Goal: Task Accomplishment & Management: Manage account settings

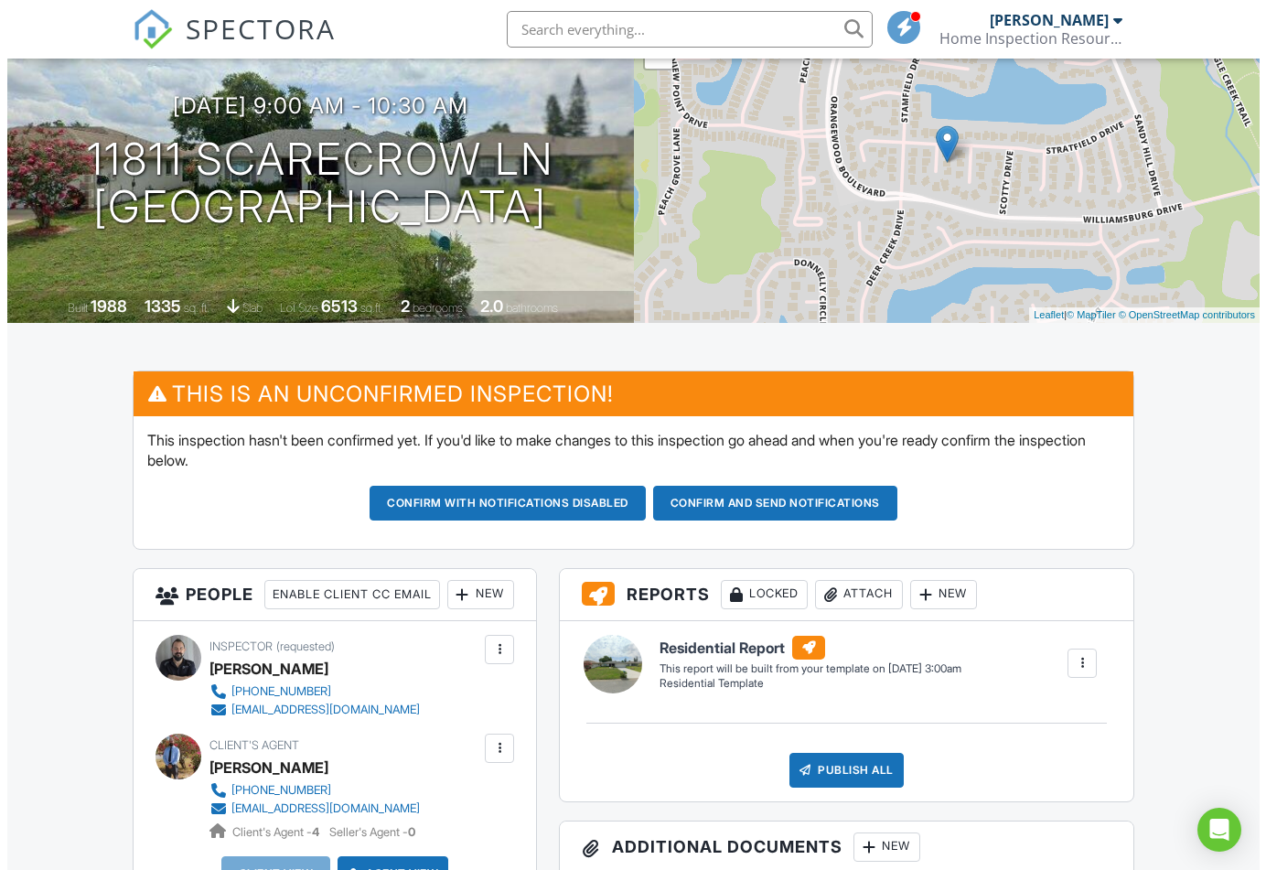
scroll to position [184, 0]
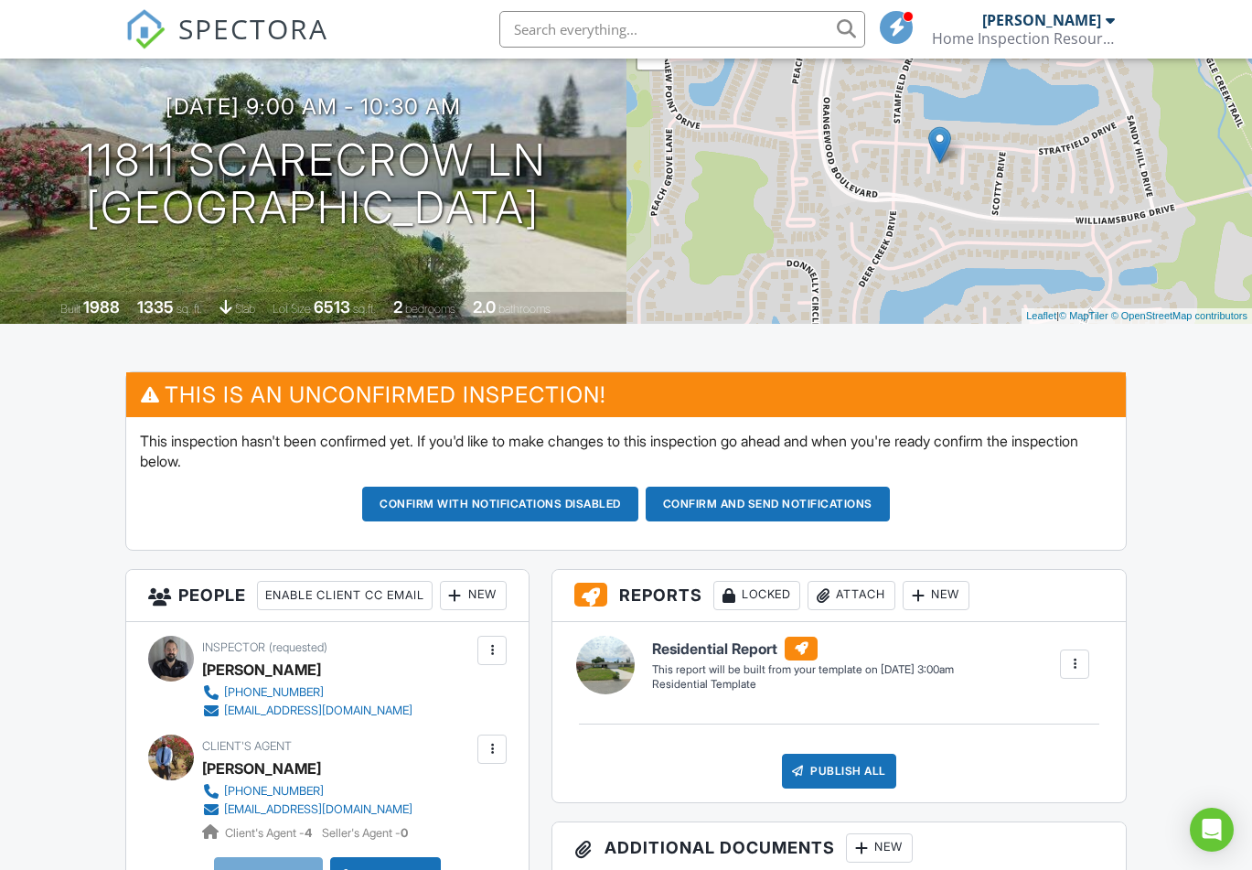
click at [190, 614] on h3 "People Enable Client CC Email New Client Listing Agent Add Another Person" at bounding box center [327, 596] width 402 height 52
click at [440, 610] on div "New" at bounding box center [473, 595] width 67 height 29
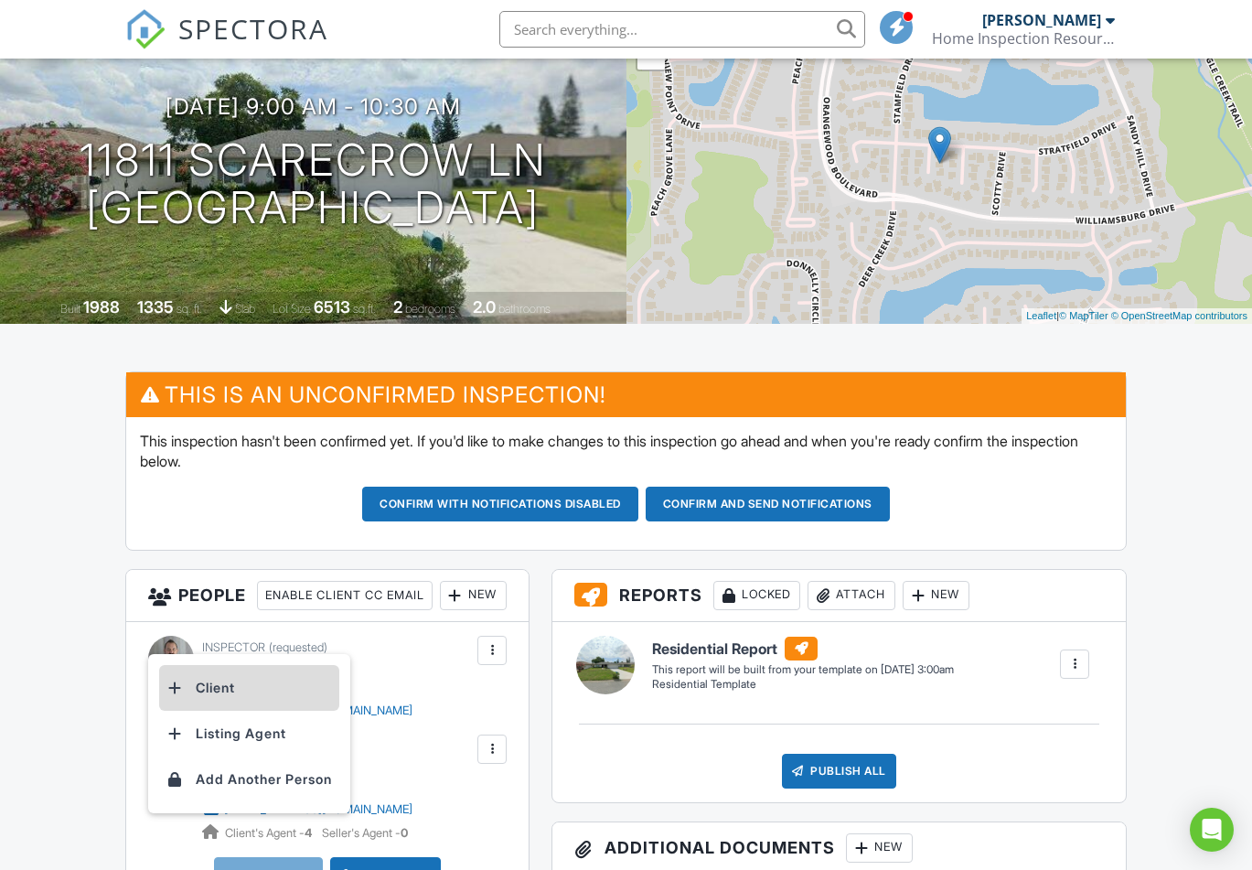
click at [186, 686] on li "Client" at bounding box center [249, 688] width 180 height 46
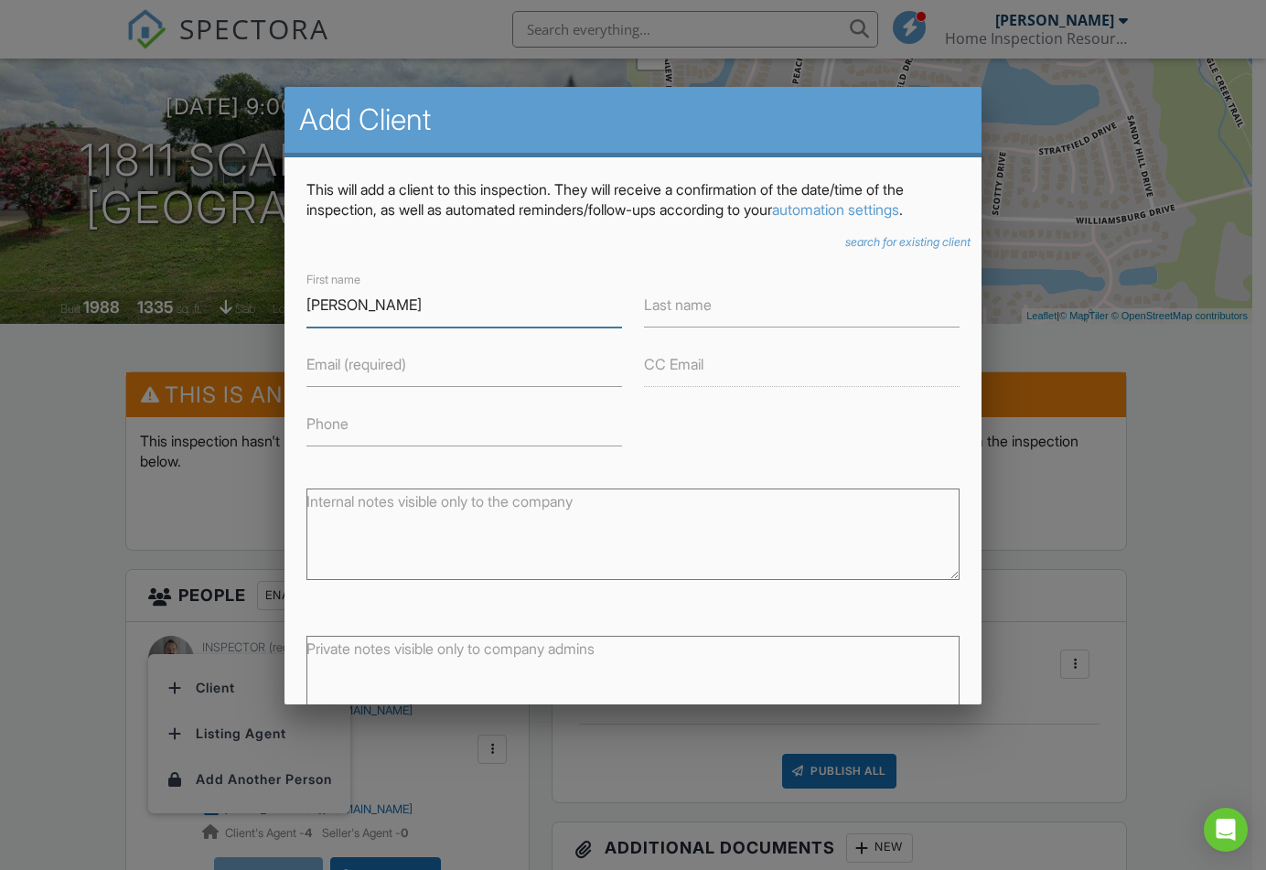
type input "[PERSON_NAME]"
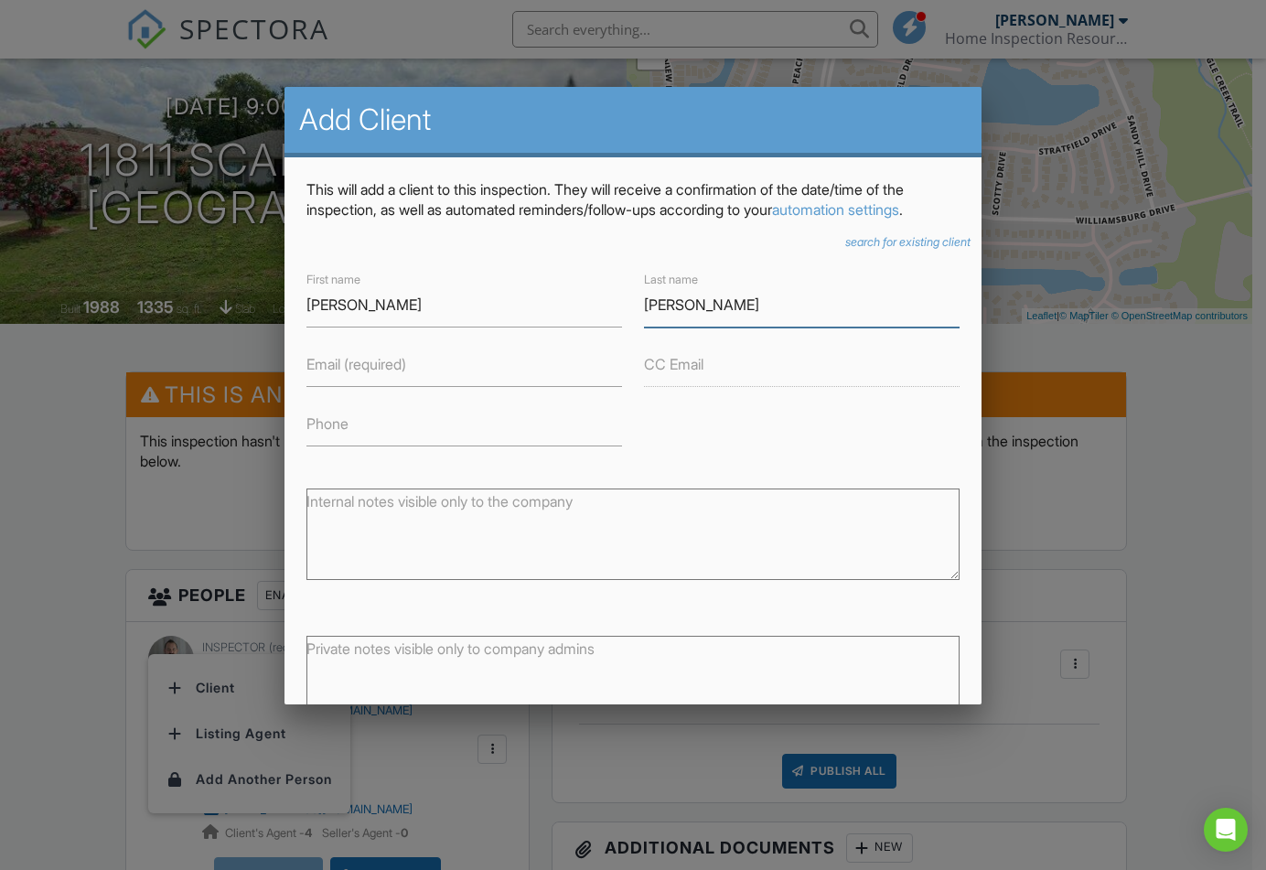
type input "[PERSON_NAME]"
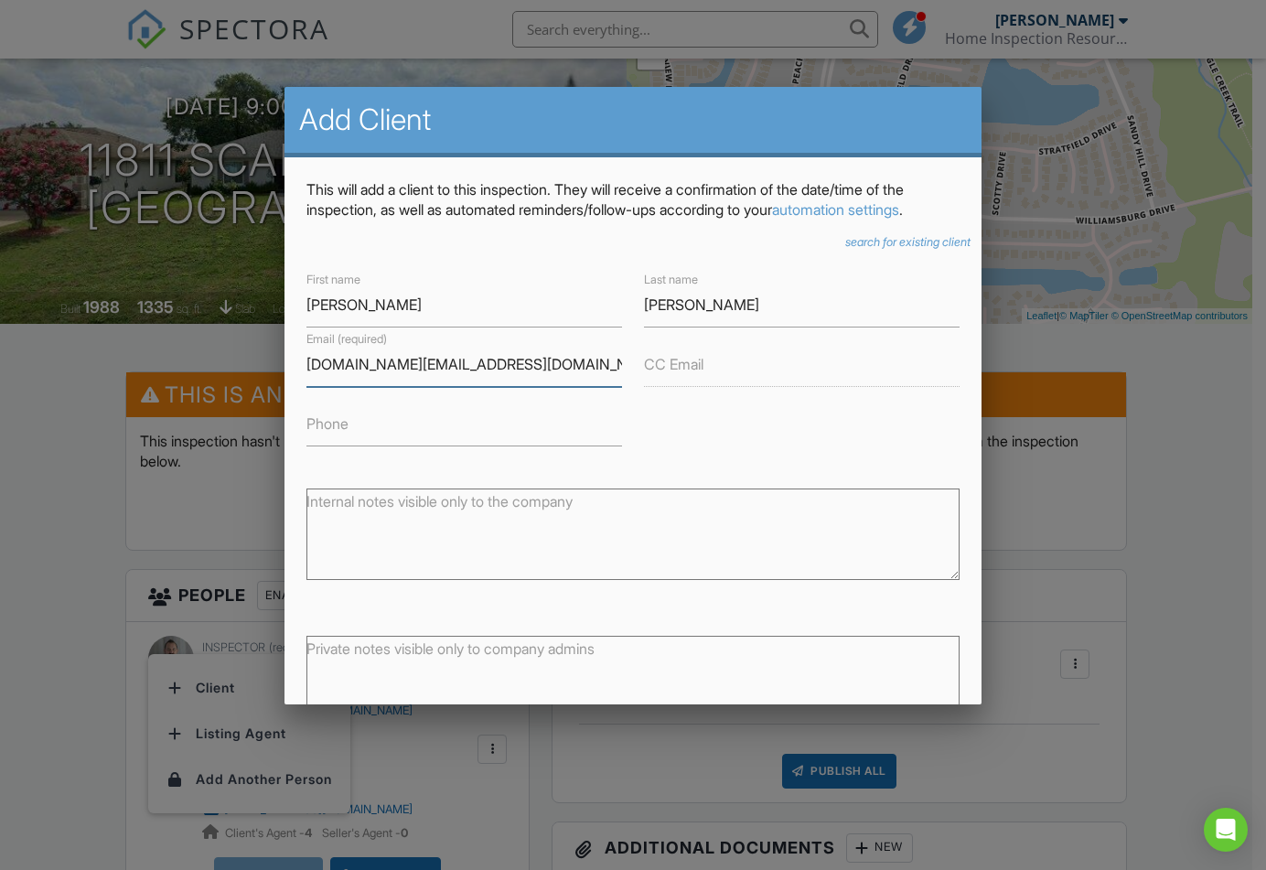
type input "[DOMAIN_NAME][EMAIL_ADDRESS][DOMAIN_NAME]"
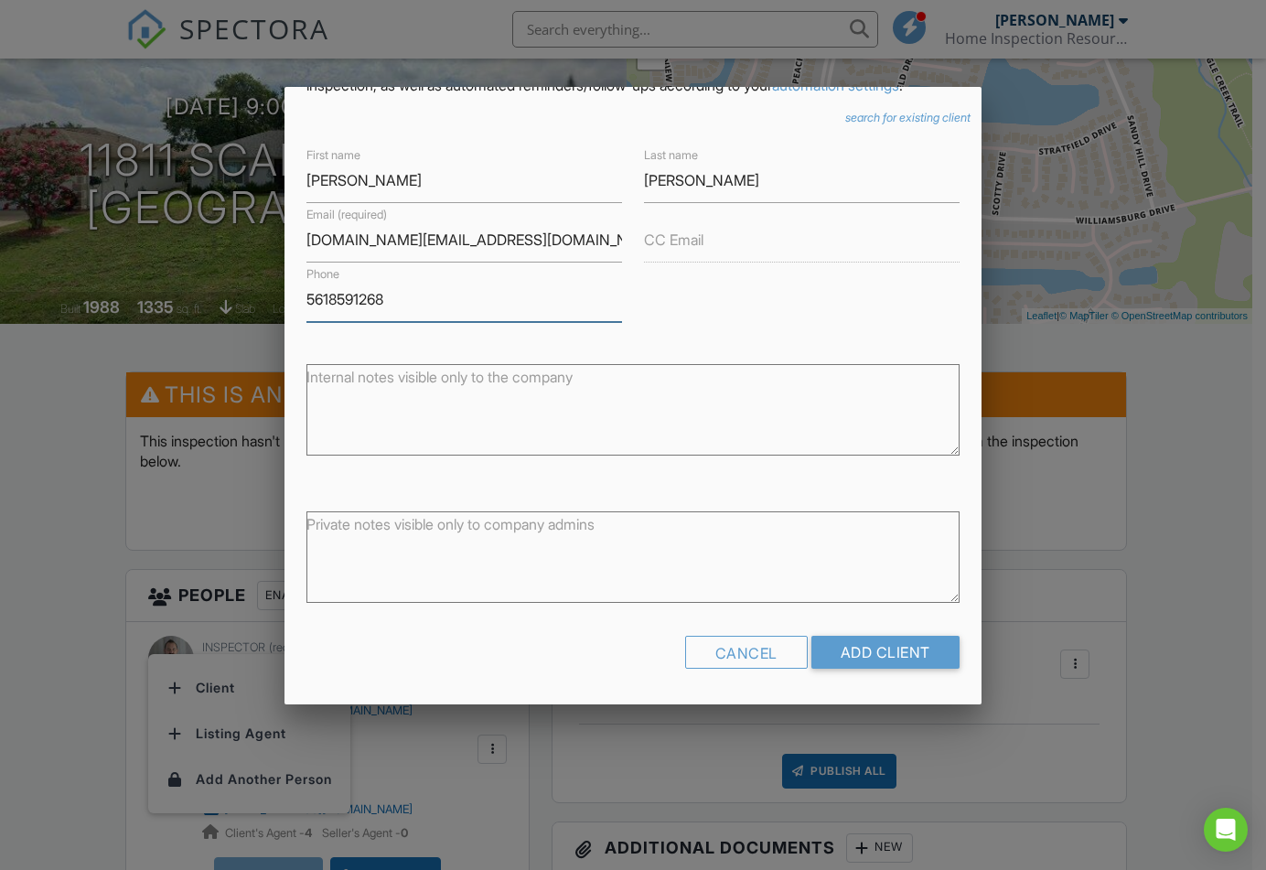
scroll to position [145, 0]
type input "5618591268"
click at [858, 660] on input "Add Client" at bounding box center [885, 652] width 148 height 33
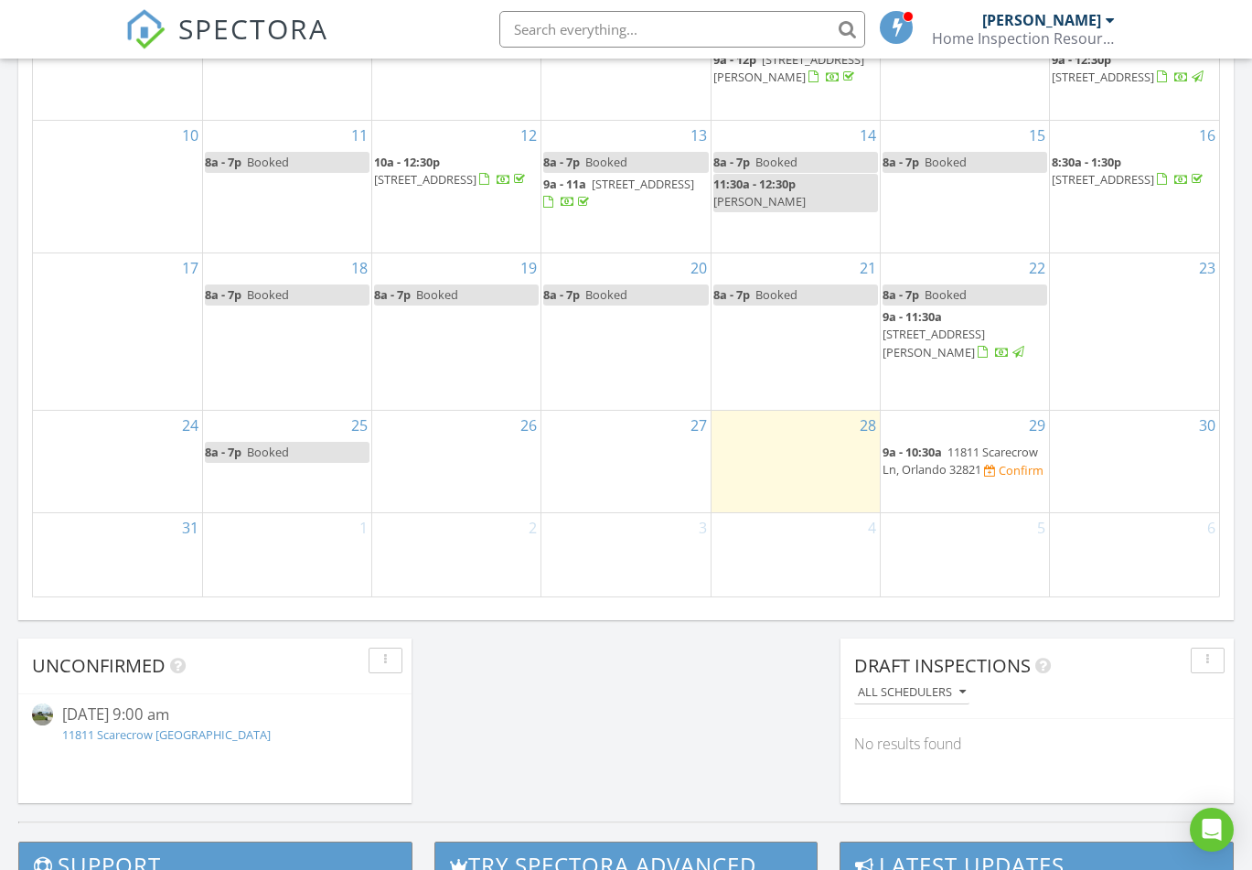
scroll to position [1098, 0]
click at [963, 460] on span "11811 Scarecrow Ln, Orlando 32821" at bounding box center [960, 462] width 155 height 34
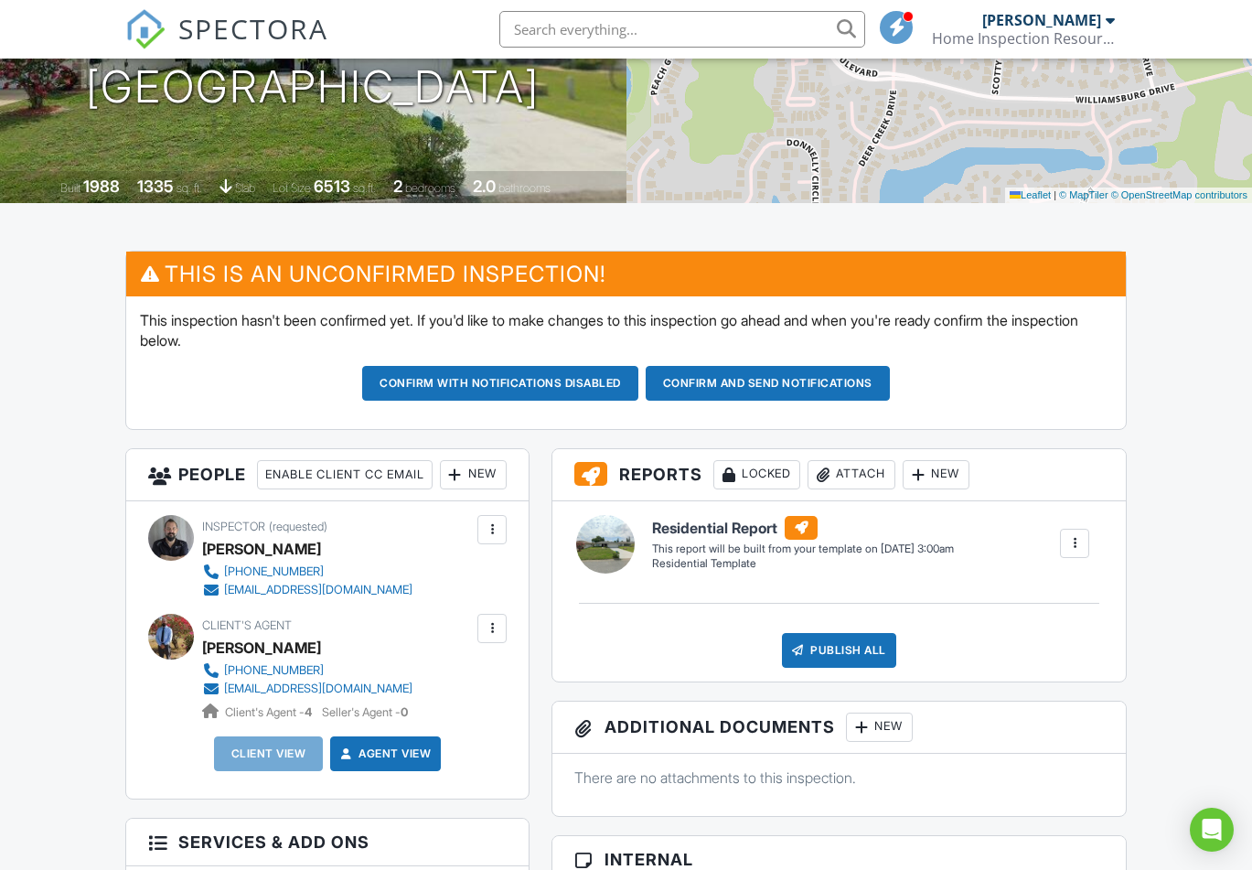
scroll to position [304, 0]
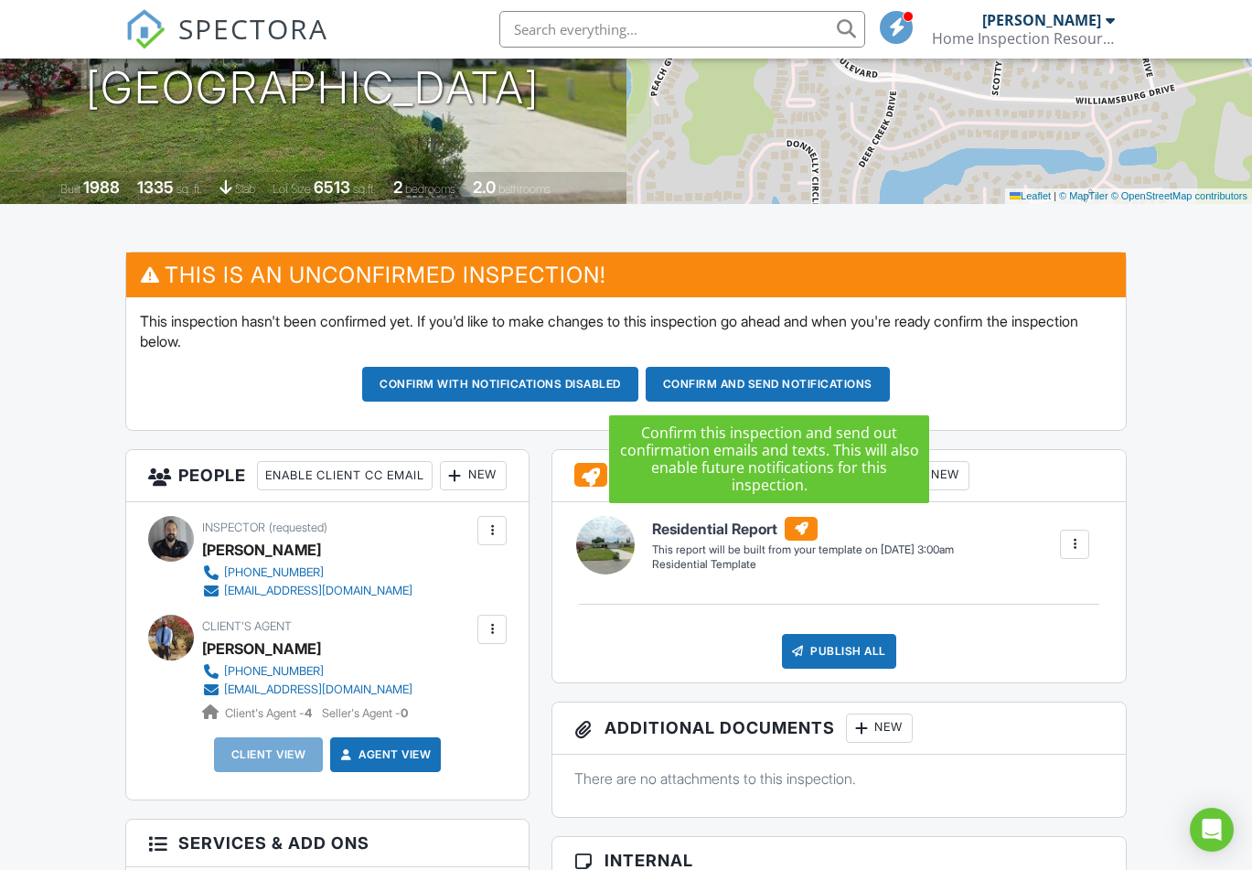
click at [638, 372] on button "Confirm and send notifications" at bounding box center [500, 384] width 276 height 35
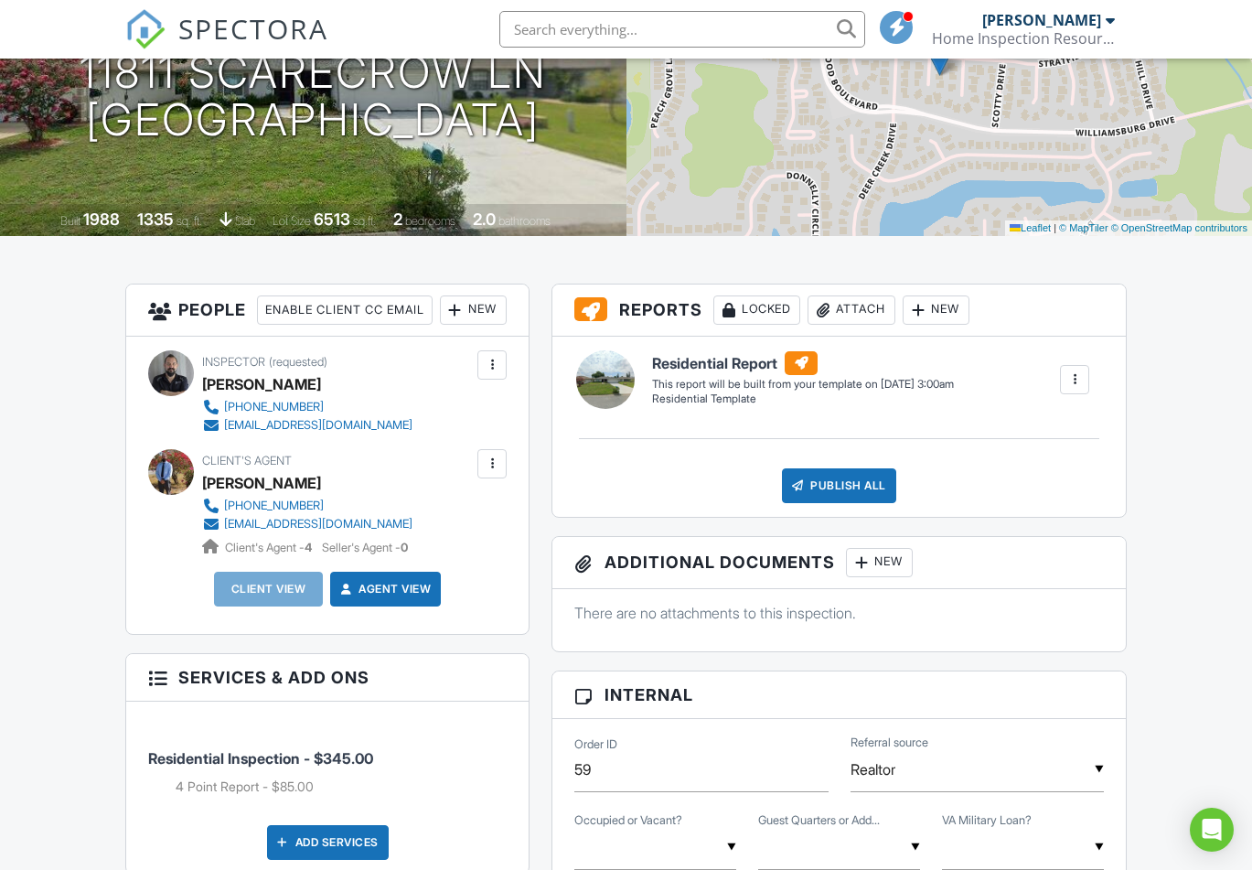
scroll to position [273, 0]
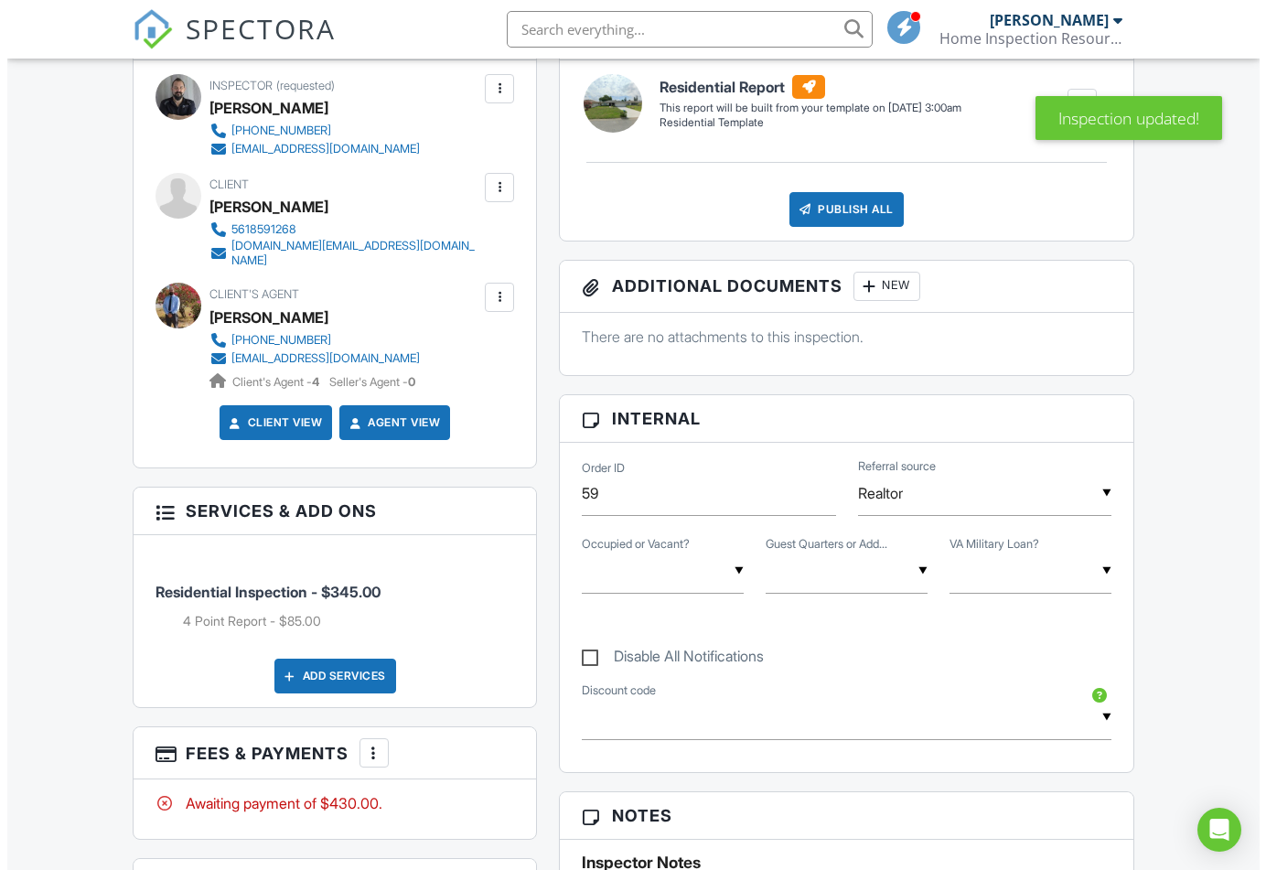
scroll to position [549, 0]
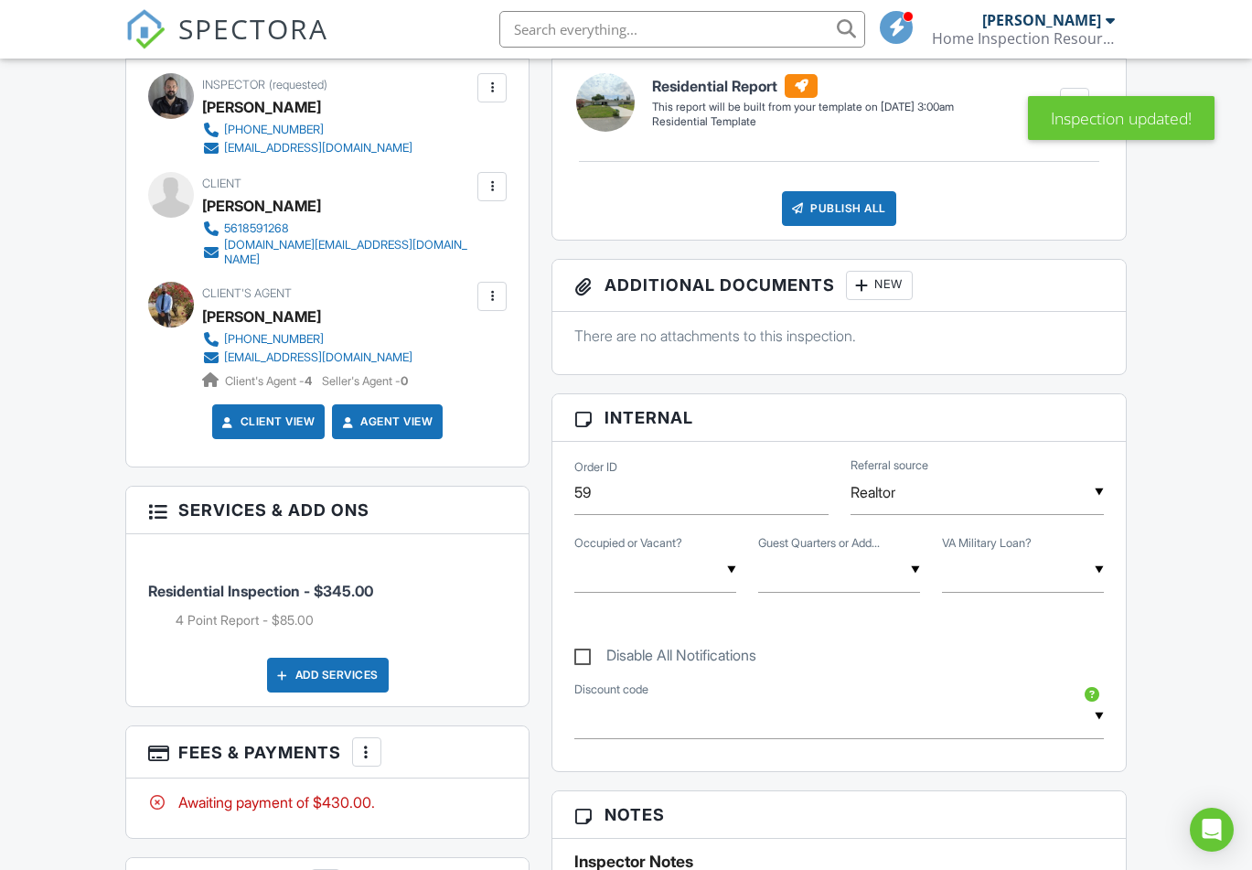
click at [483, 196] on div at bounding box center [492, 186] width 18 height 18
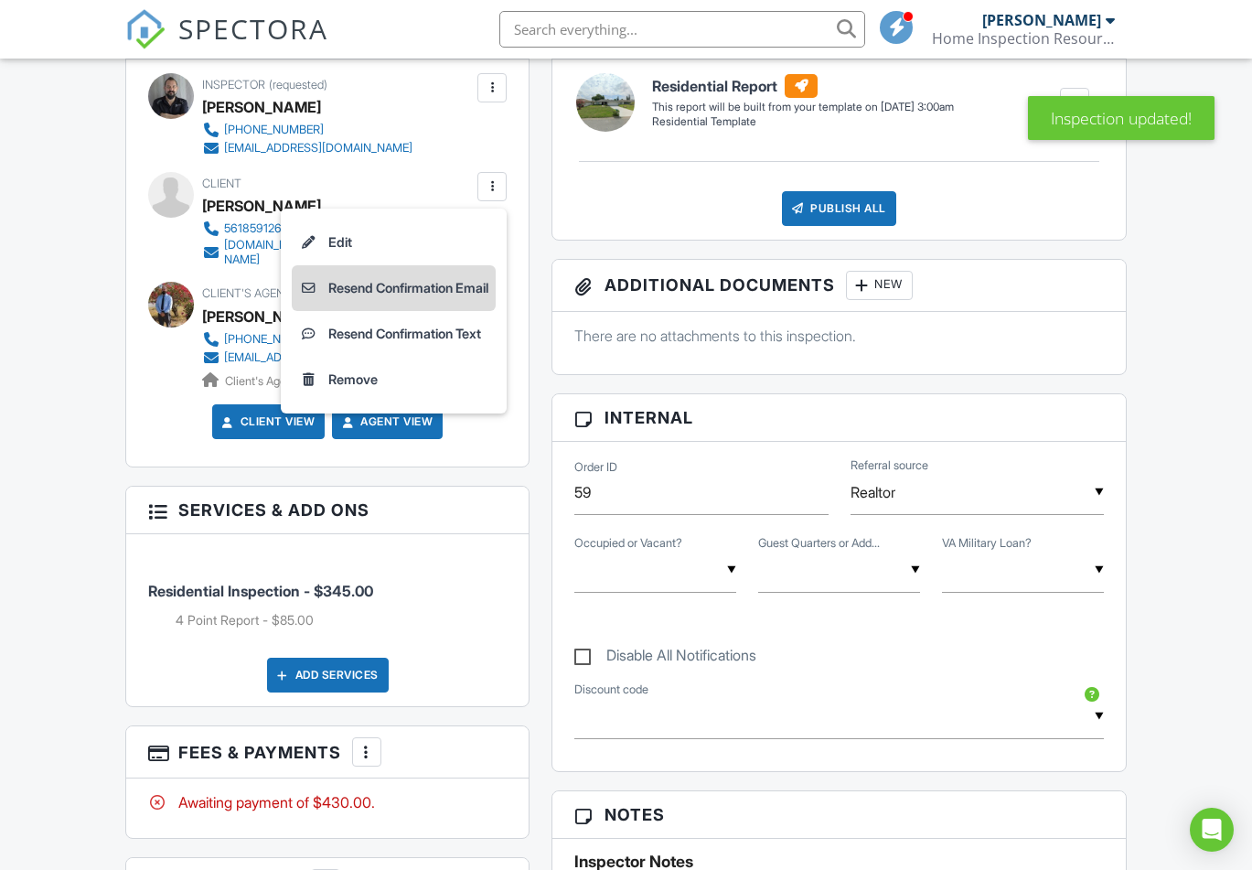
click at [396, 311] on li "Resend Confirmation Email" at bounding box center [394, 288] width 204 height 46
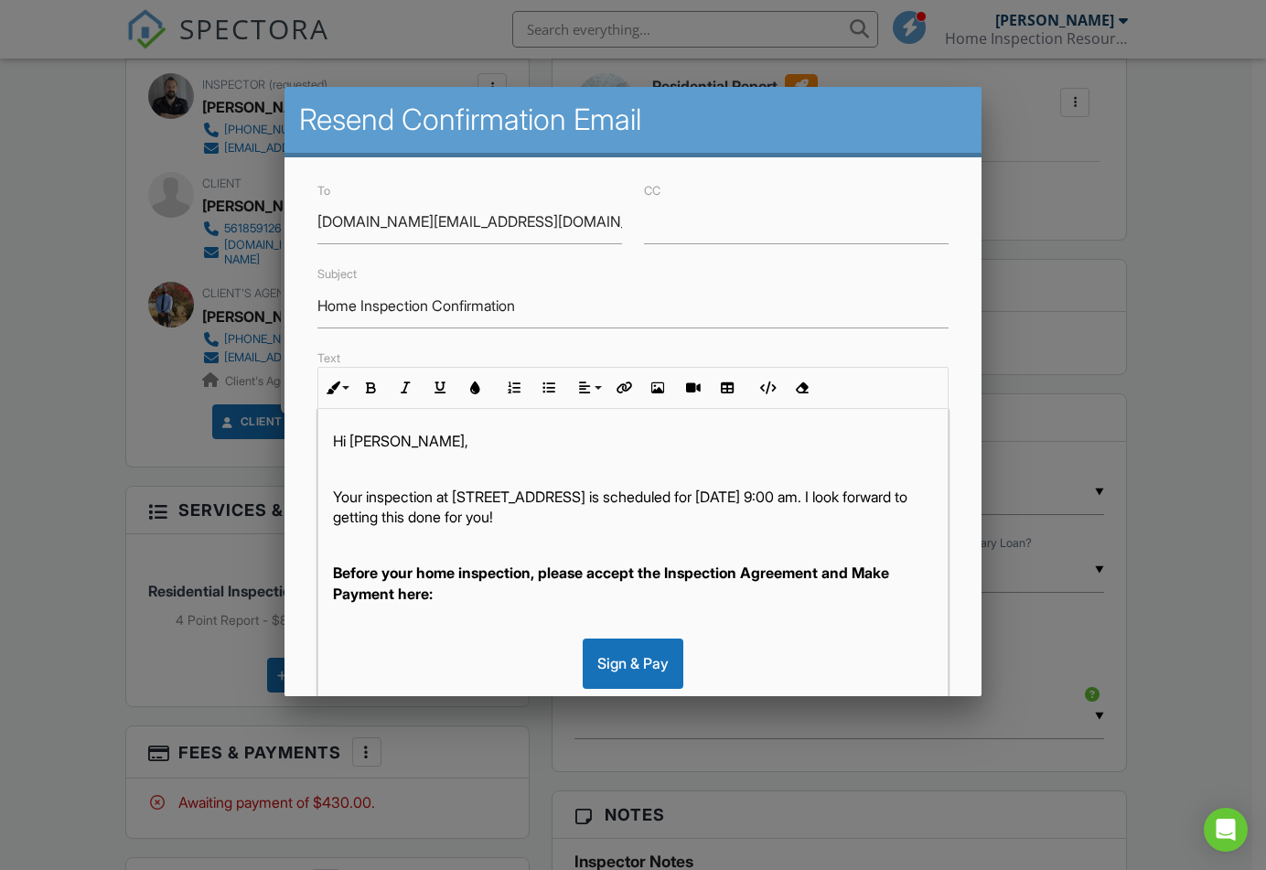
click at [638, 684] on div "Sign & Pay" at bounding box center [633, 662] width 101 height 49
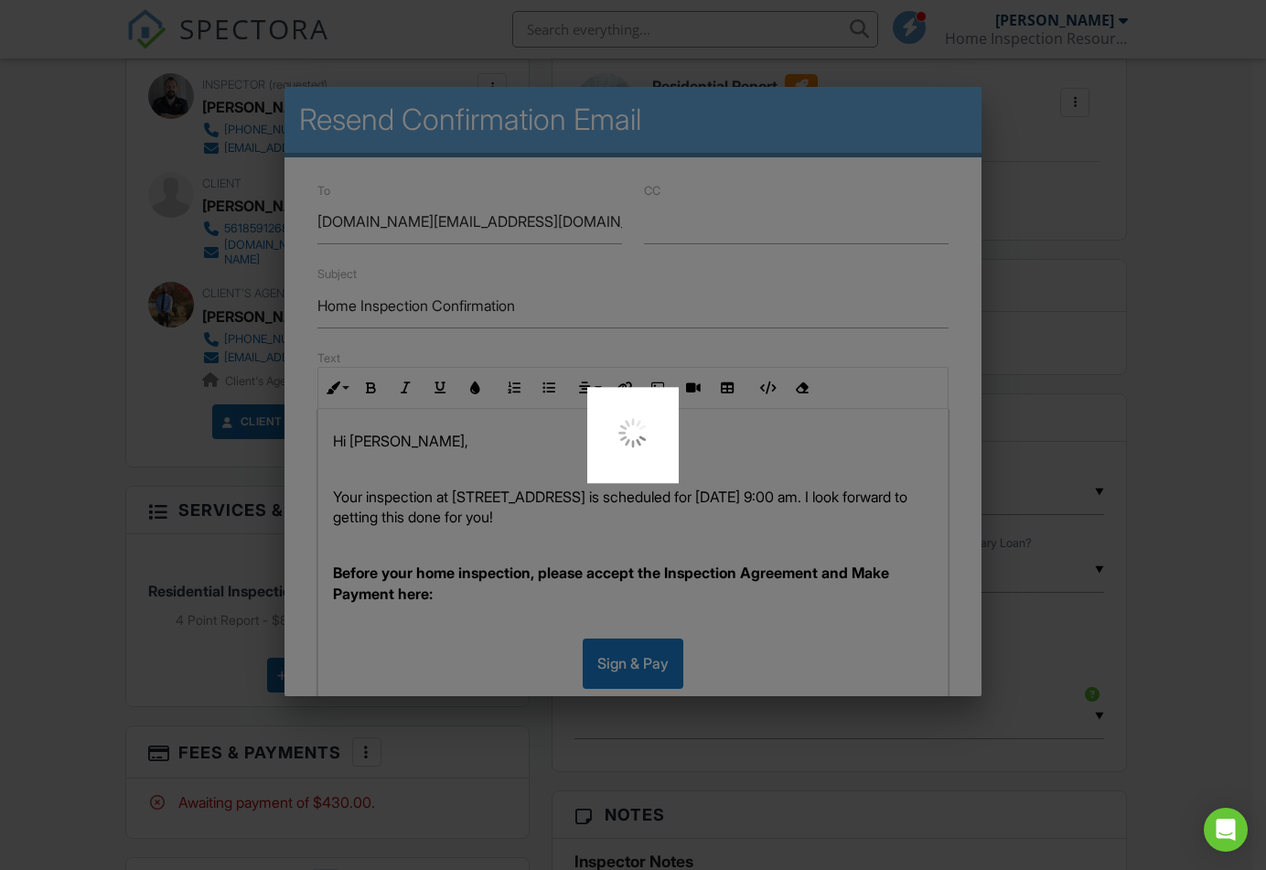
click at [892, 345] on div at bounding box center [633, 435] width 1266 height 870
click at [914, 375] on div at bounding box center [633, 435] width 1266 height 870
click at [954, 516] on div at bounding box center [633, 435] width 1266 height 870
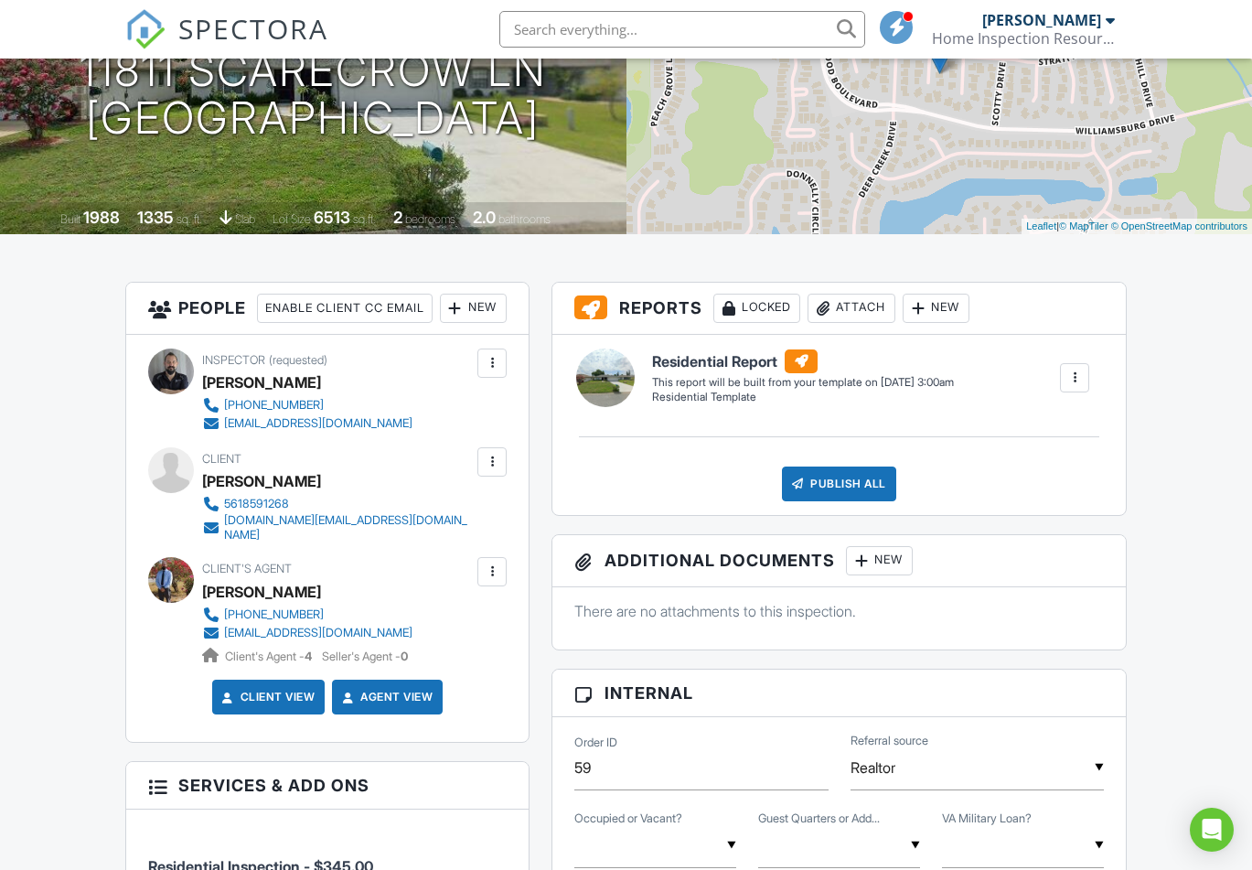
click at [500, 471] on div at bounding box center [492, 462] width 18 height 18
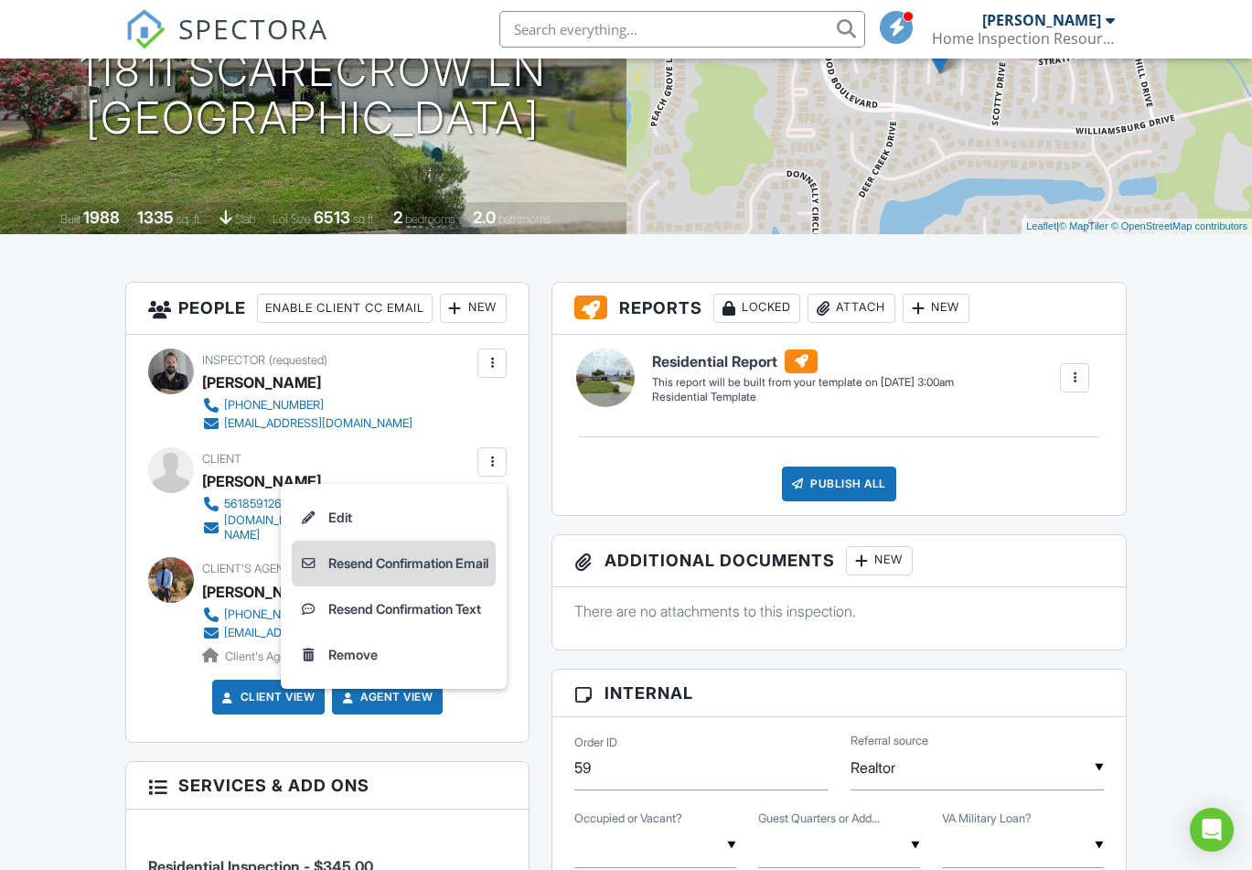
click at [421, 586] on li "Resend Confirmation Email" at bounding box center [394, 564] width 204 height 46
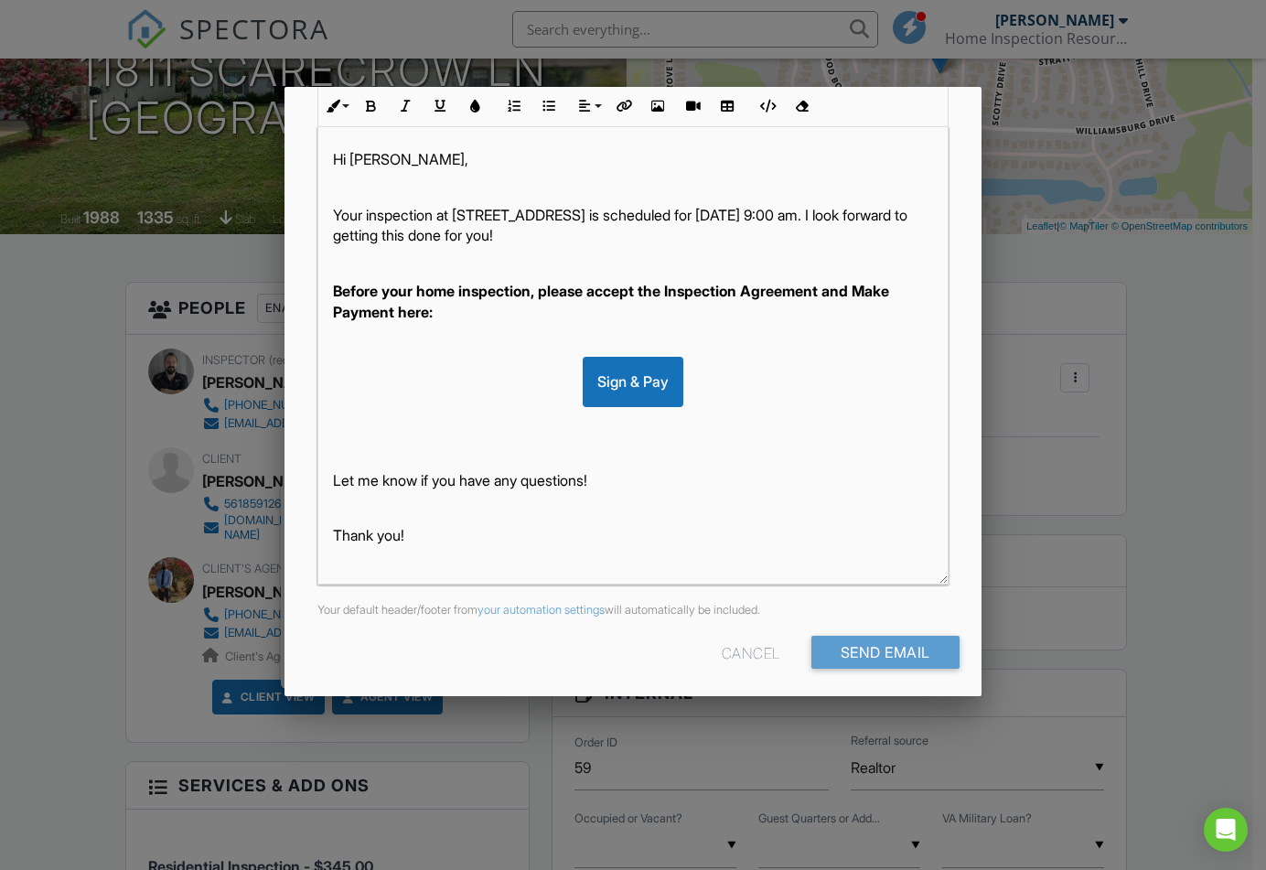
scroll to position [290, 0]
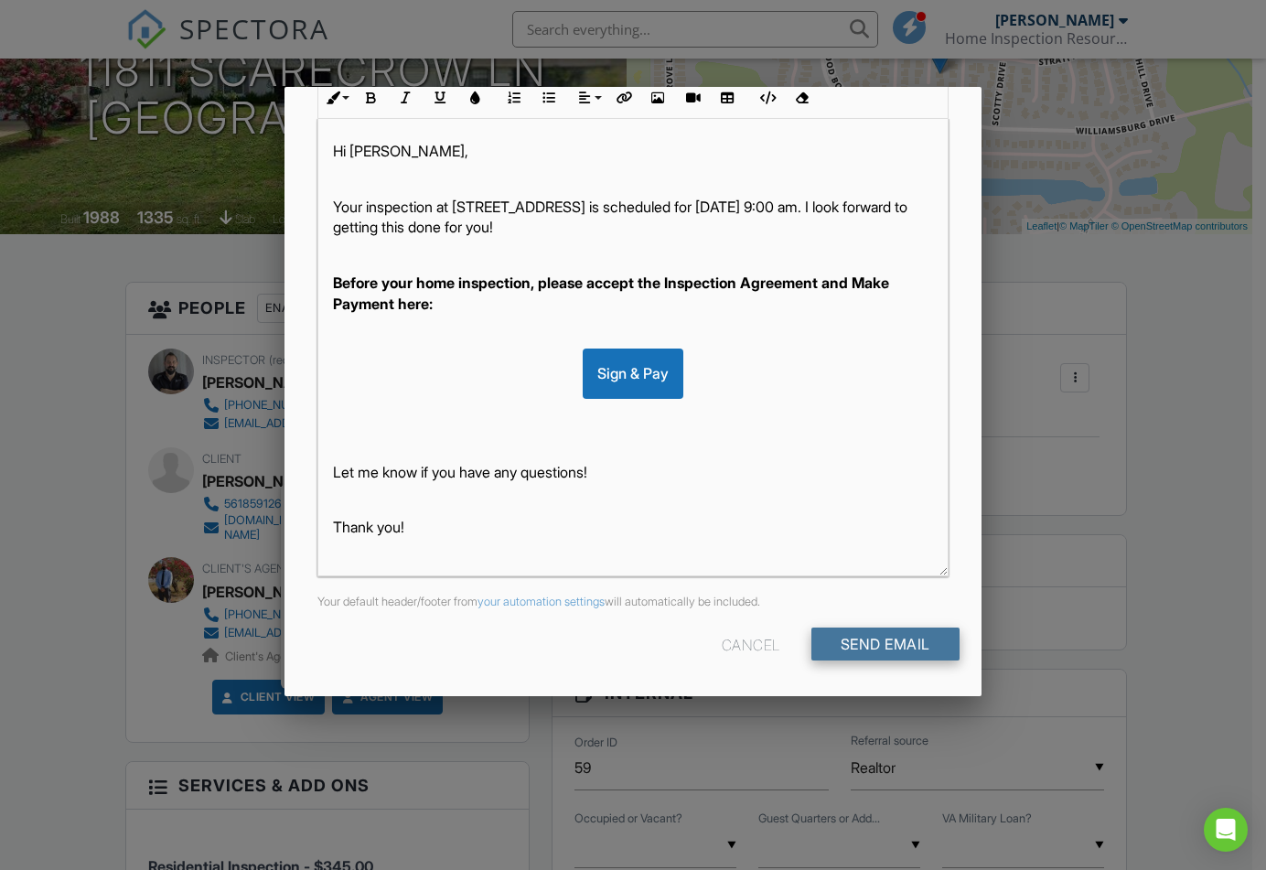
click at [877, 638] on input "Send Email" at bounding box center [885, 643] width 148 height 33
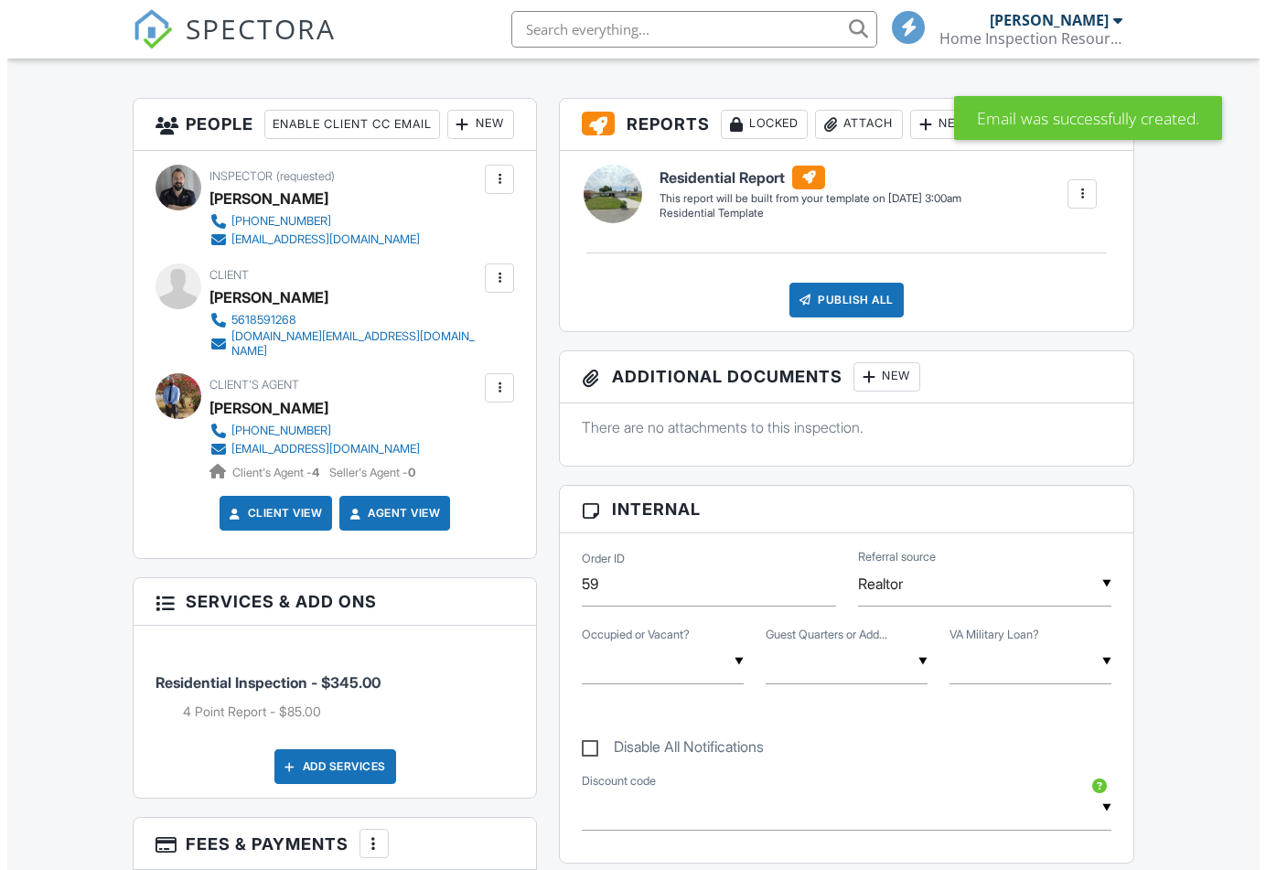
scroll to position [457, 0]
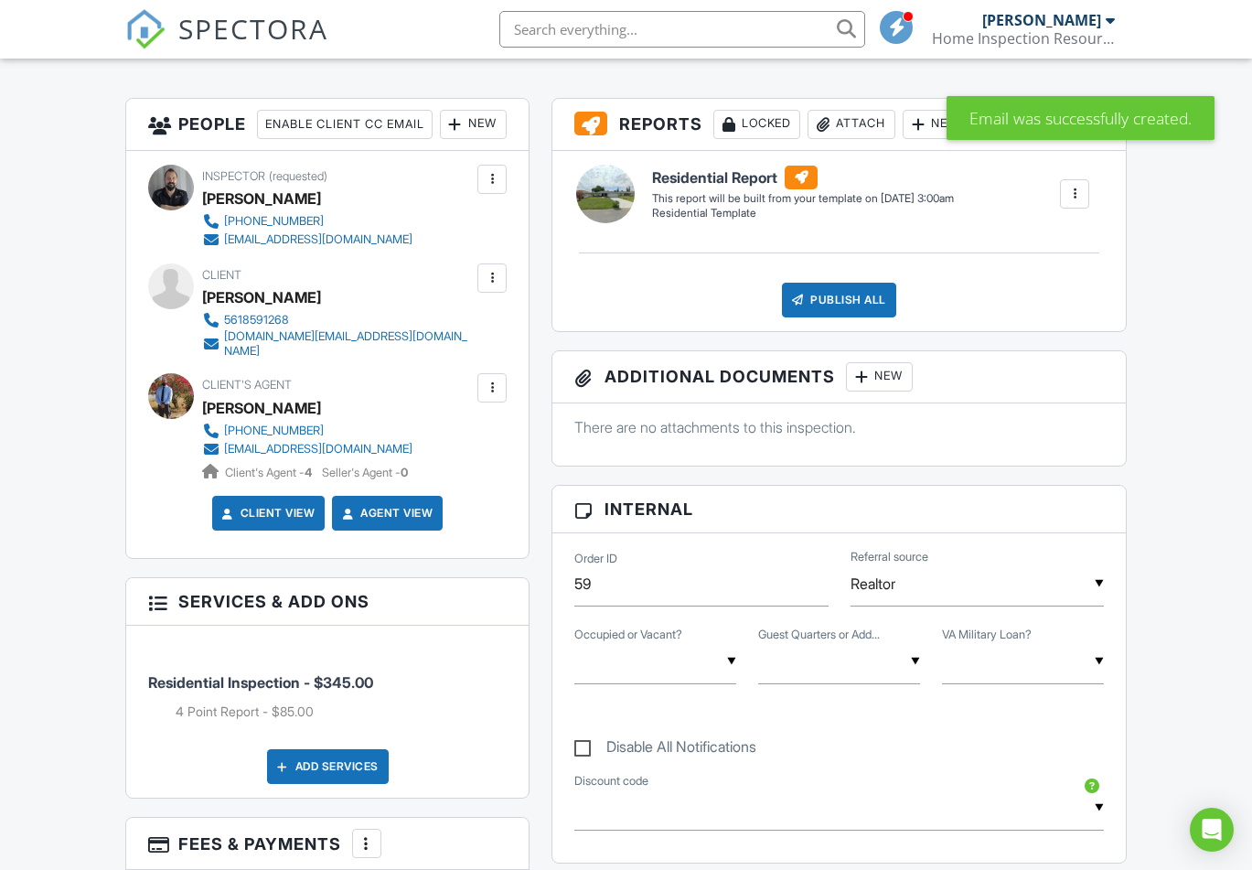
click at [494, 293] on div "Inspector (requested) Chris Coates (407)233-8187 contact@homeinspectionresource…" at bounding box center [327, 355] width 402 height 408
click at [486, 293] on div at bounding box center [491, 277] width 29 height 29
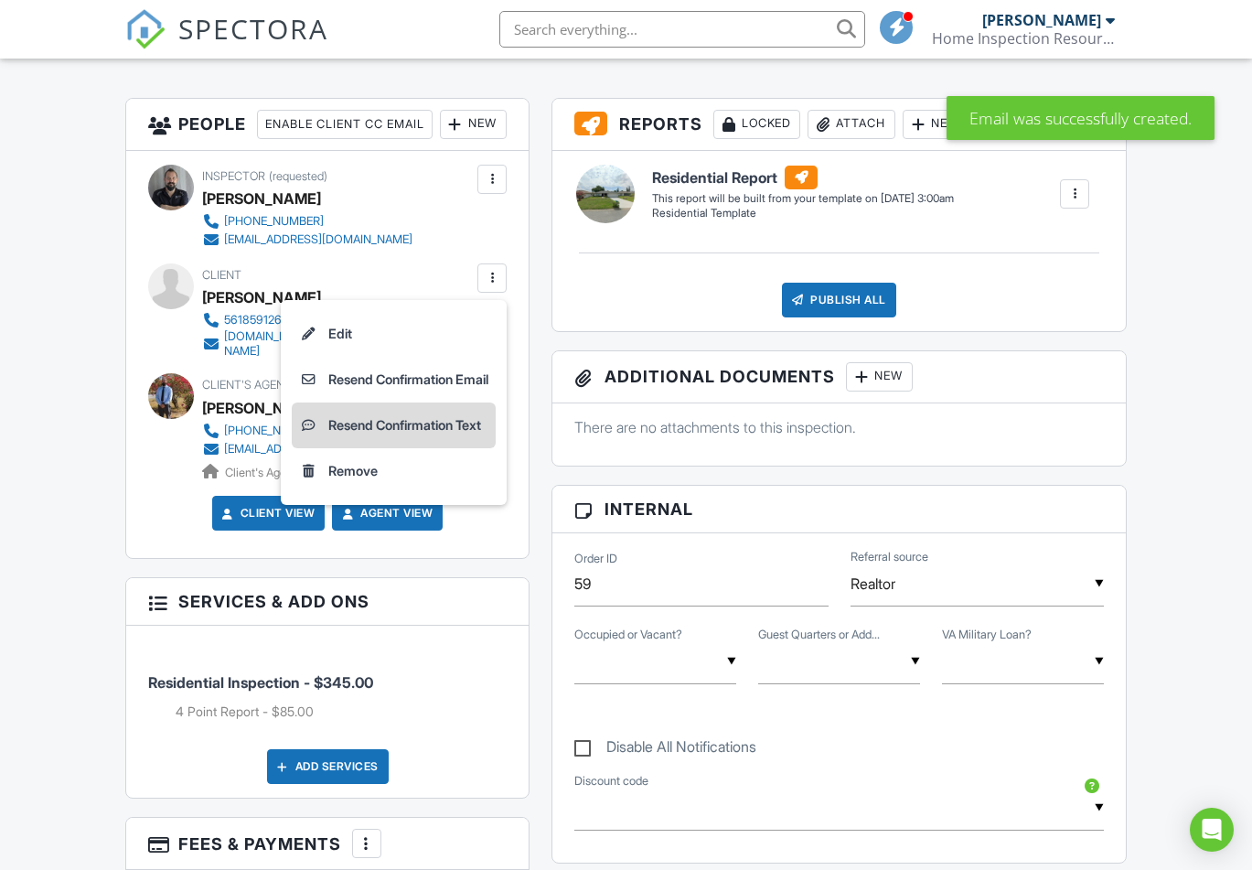
click at [390, 448] on li "Resend Confirmation Text" at bounding box center [394, 425] width 204 height 46
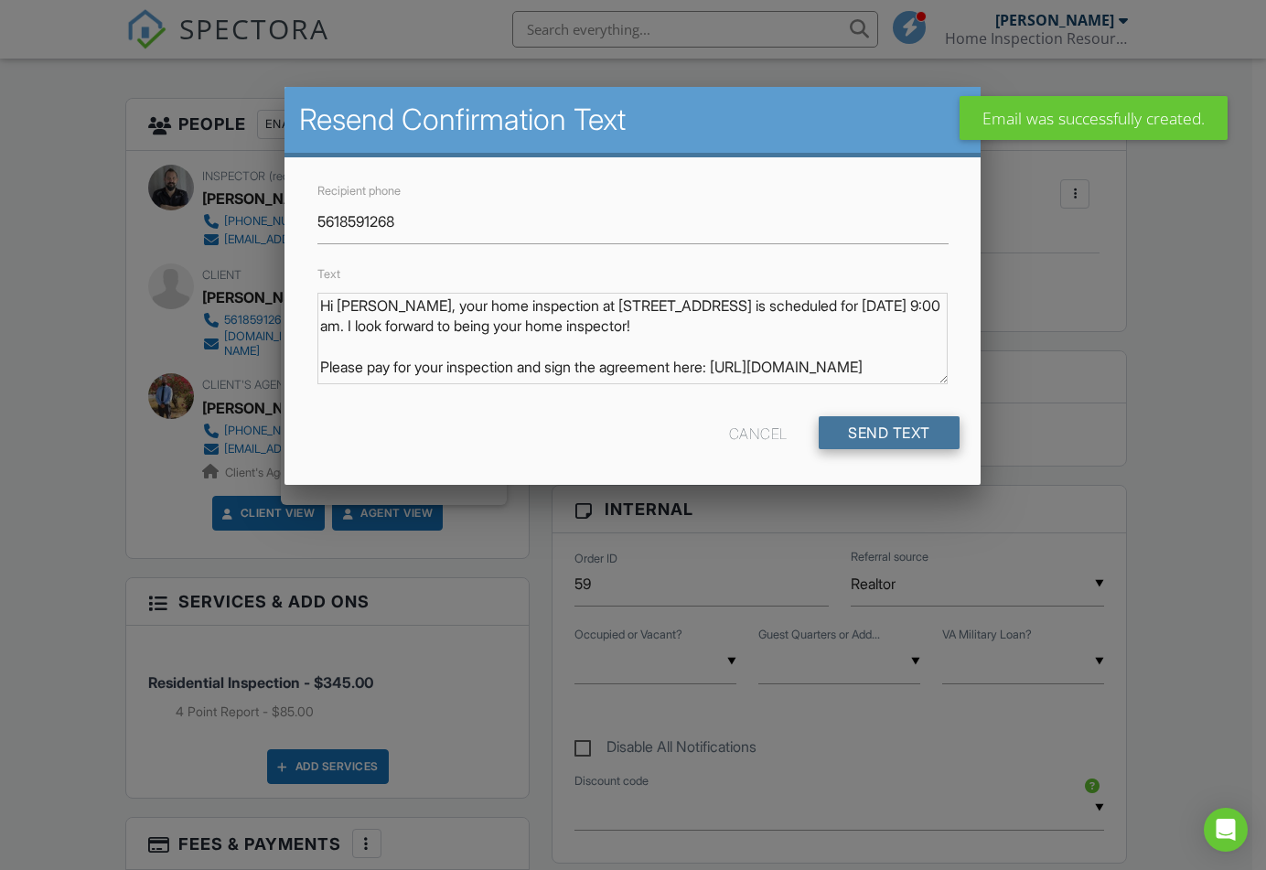
click at [879, 440] on input "Send Text" at bounding box center [889, 432] width 141 height 33
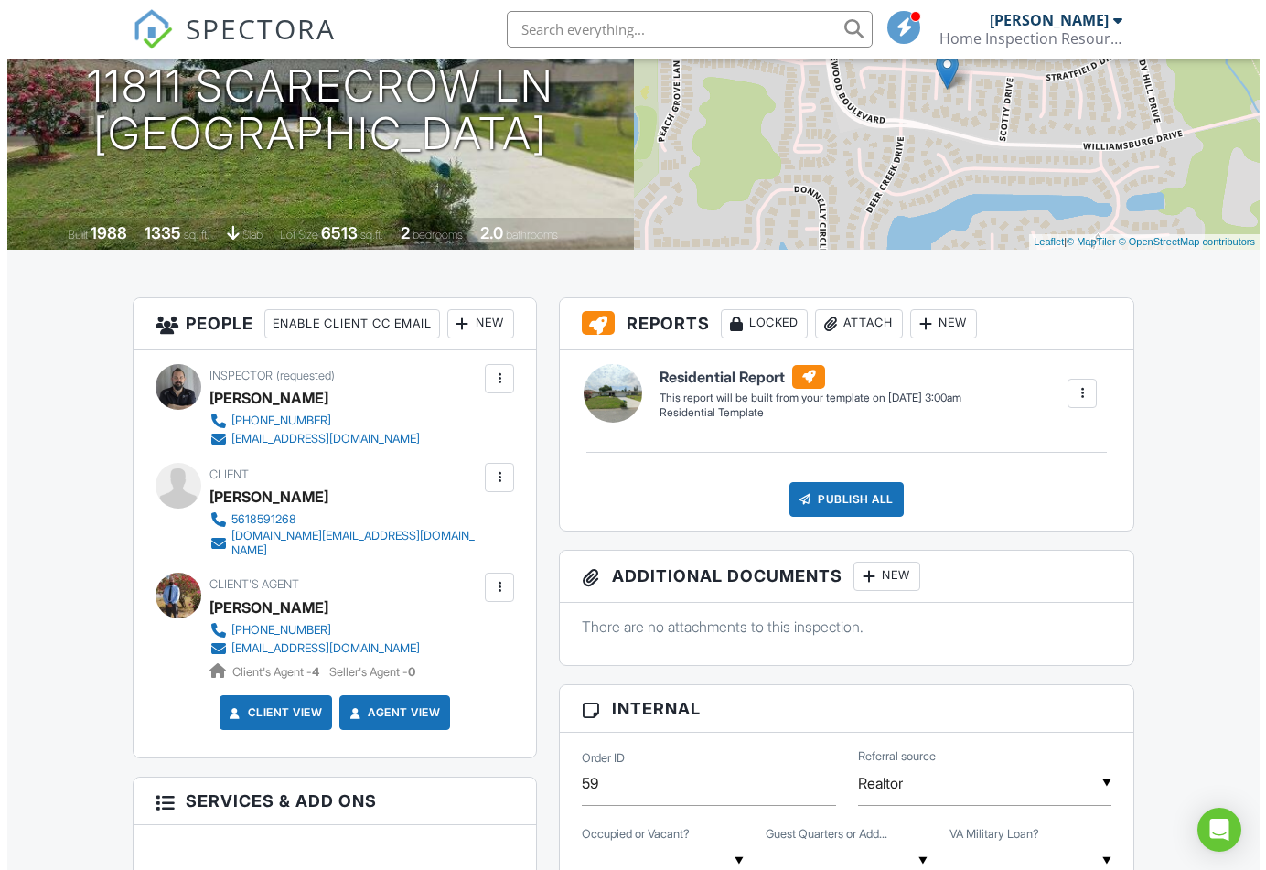
scroll to position [257, 0]
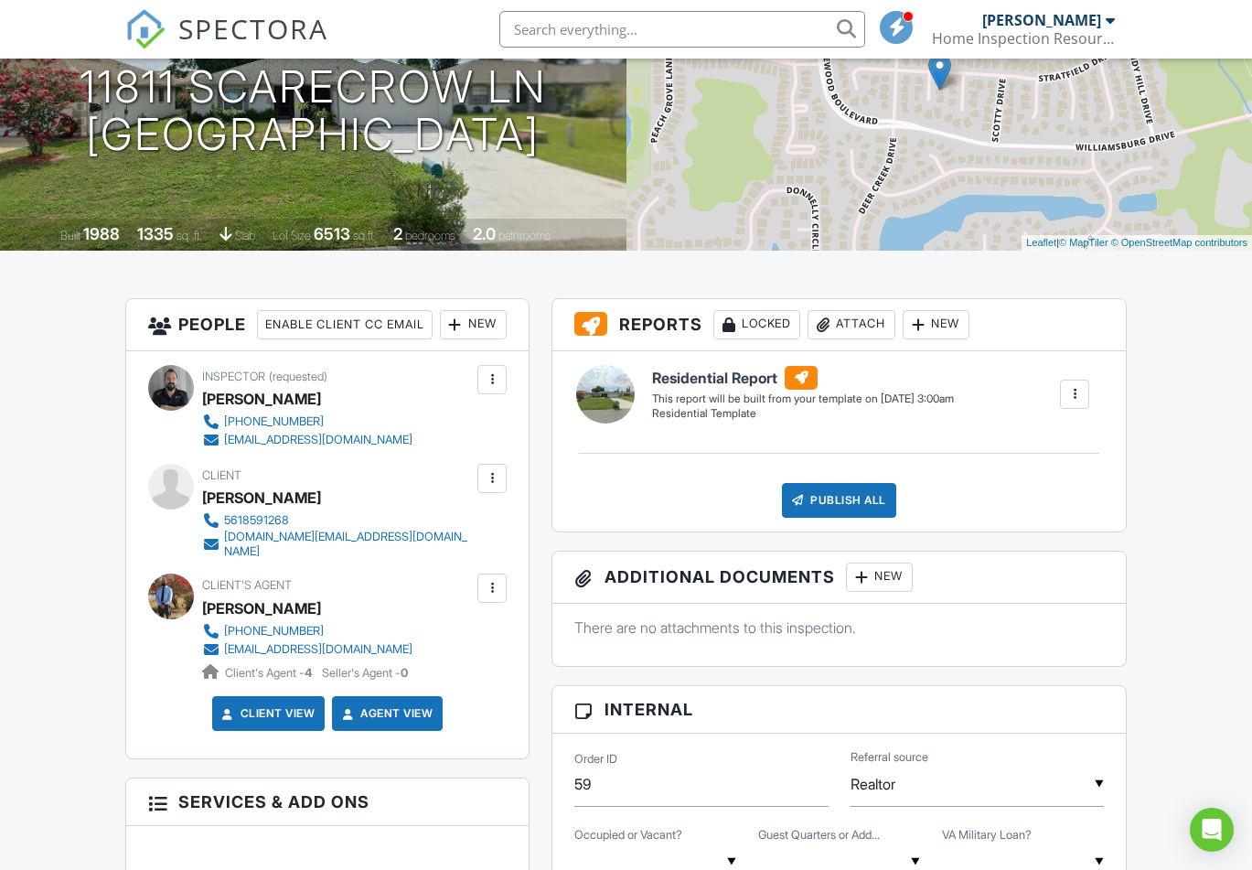
click at [943, 335] on div "New" at bounding box center [936, 324] width 67 height 29
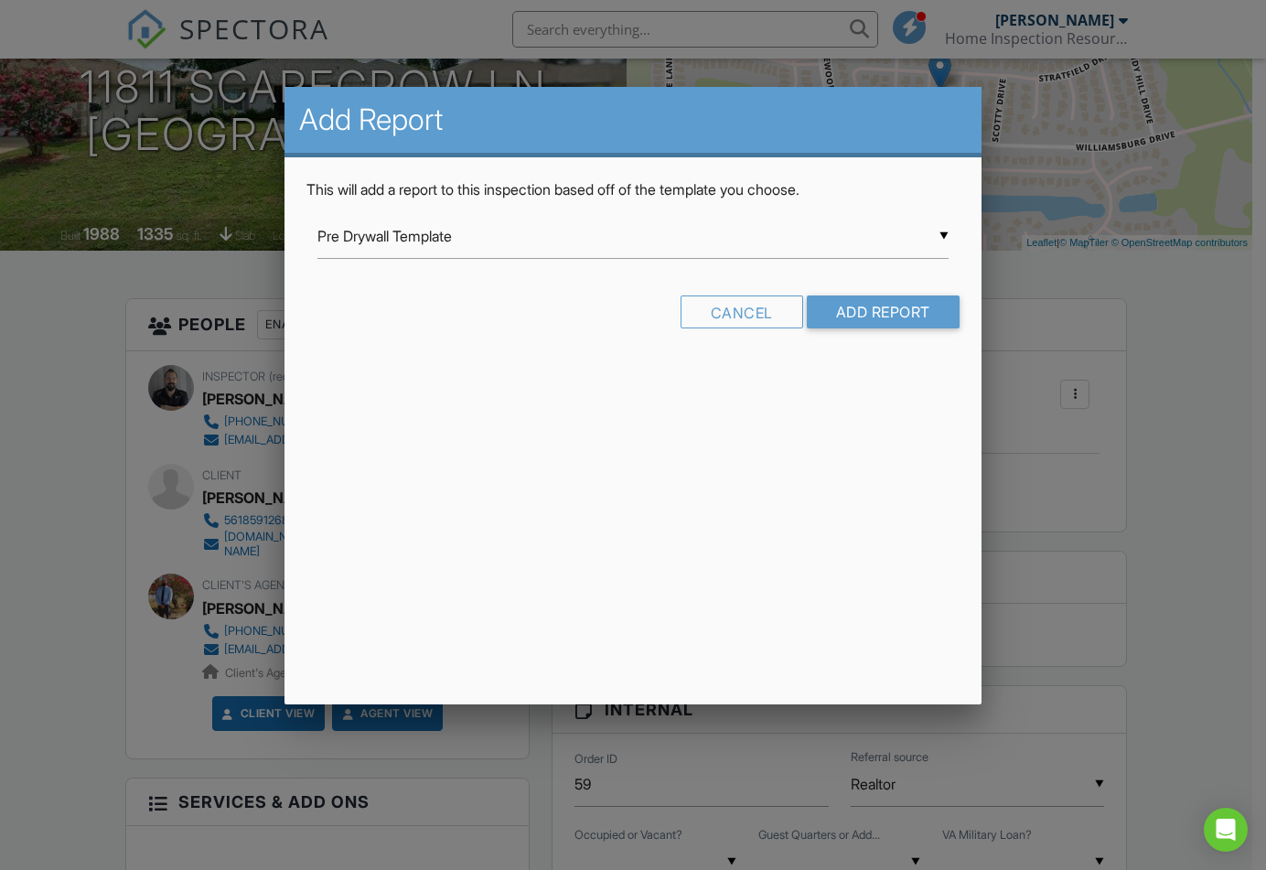
click at [555, 230] on div "▼ Pre Drywall Template Pre Drywall Template Residential Template Mold Inspectio…" at bounding box center [632, 236] width 630 height 45
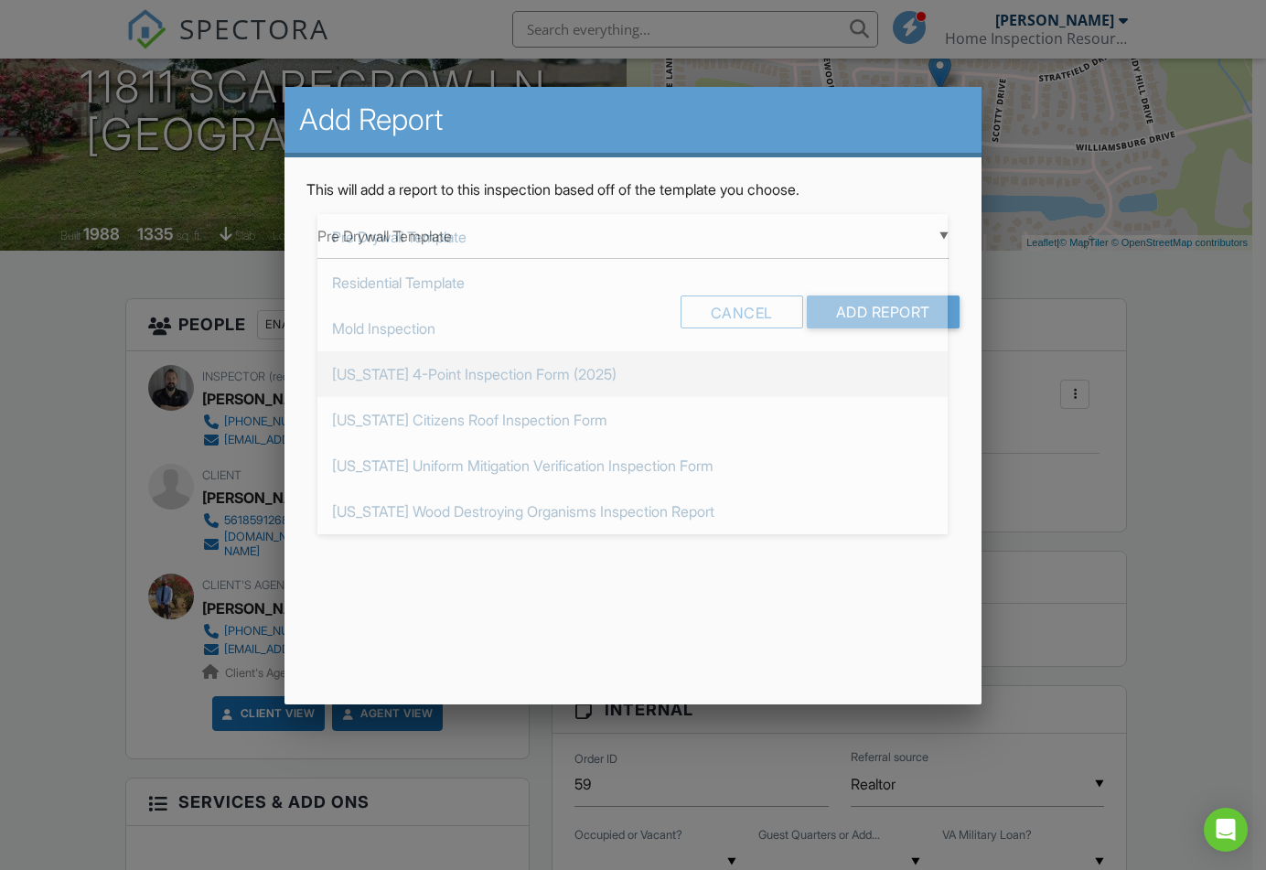
click at [480, 363] on span "[US_STATE] 4-Point Inspection Form (2025)" at bounding box center [632, 374] width 630 height 46
type input "[US_STATE] 4-Point Inspection Form (2025)"
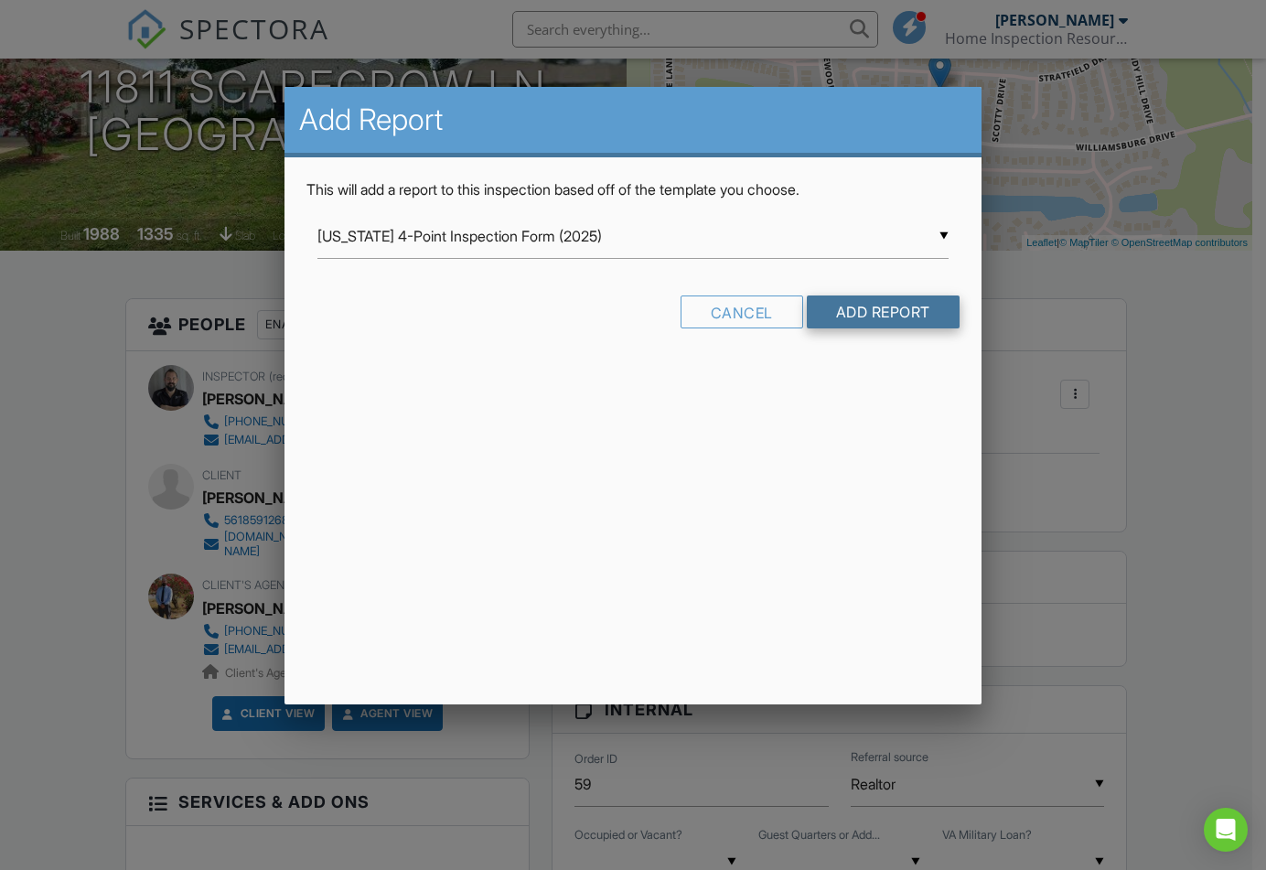
click at [924, 316] on input "Add Report" at bounding box center [883, 311] width 153 height 33
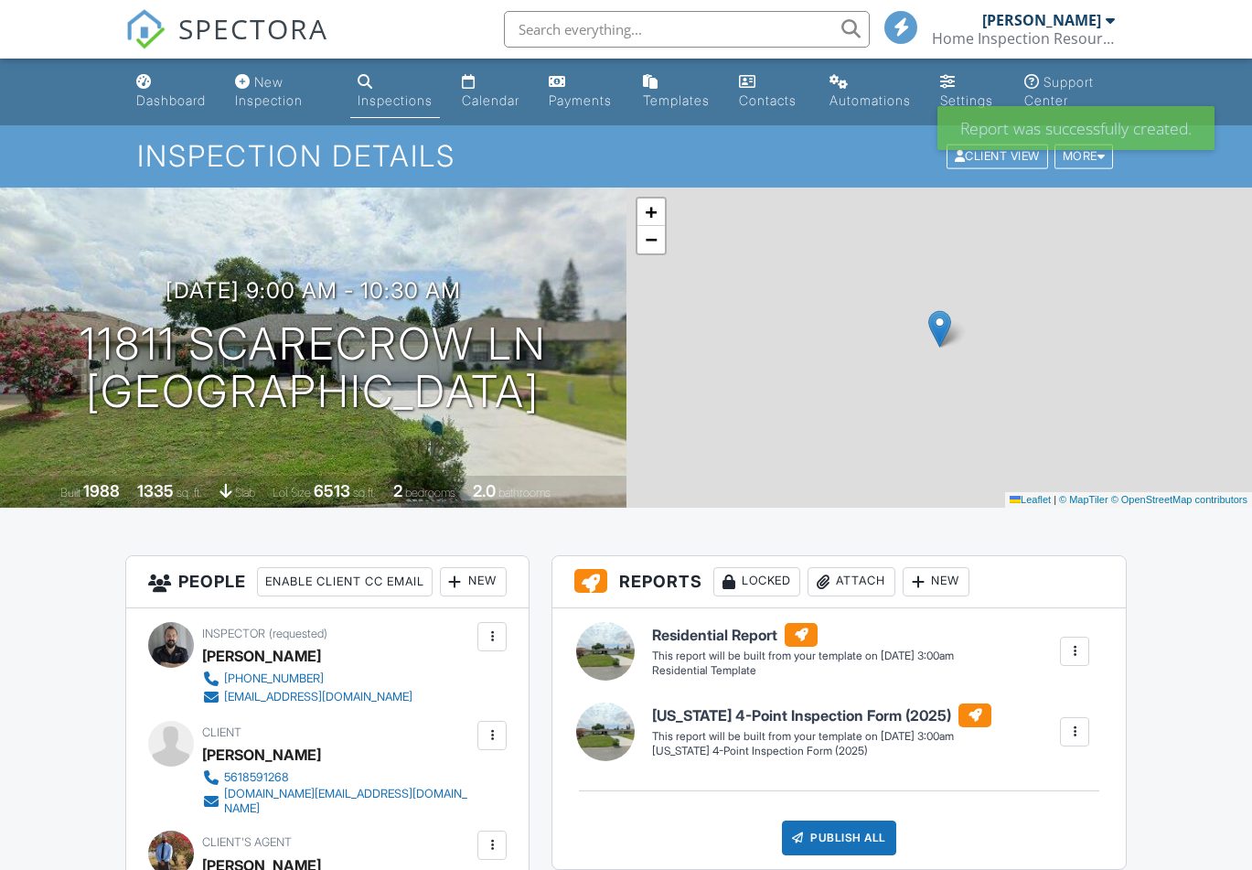
scroll to position [360, 0]
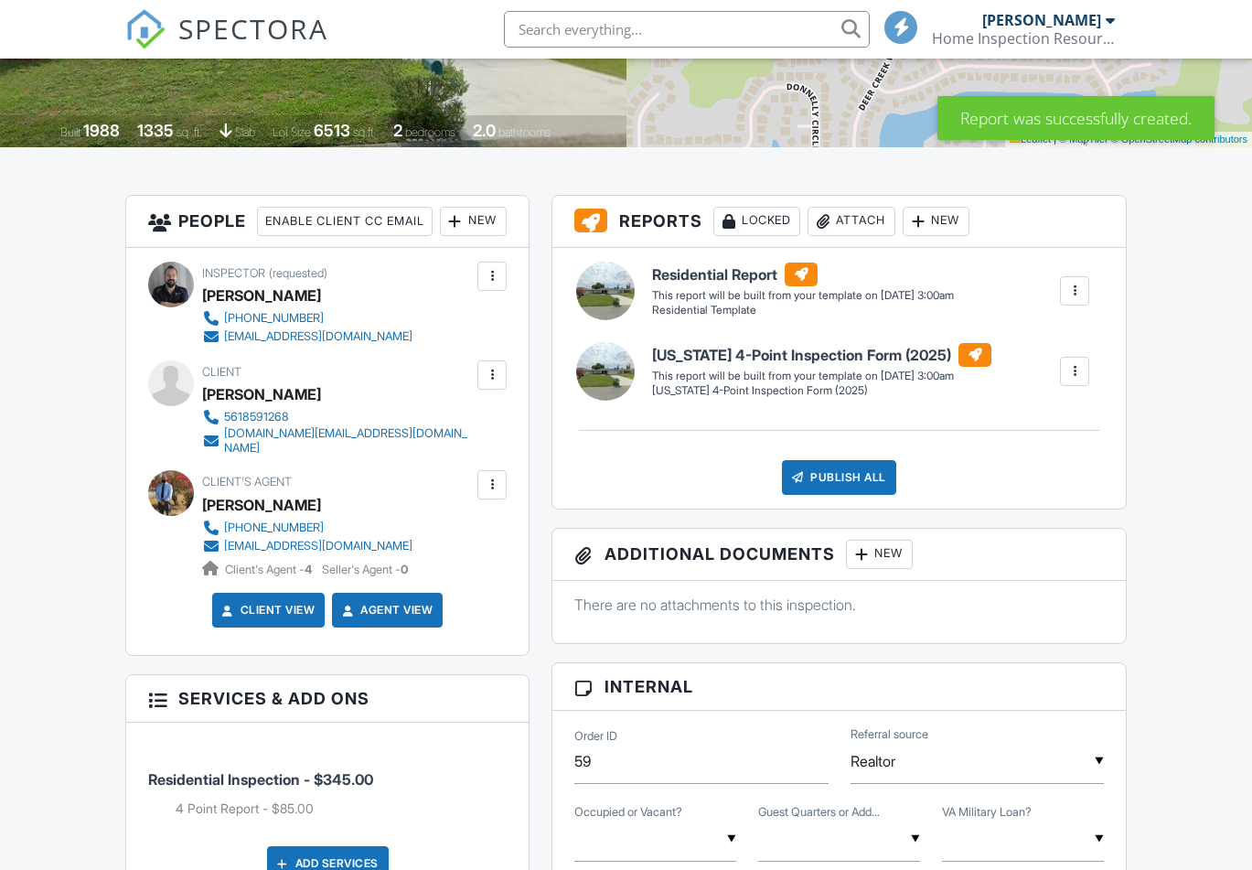
click at [936, 218] on div "New" at bounding box center [936, 221] width 67 height 29
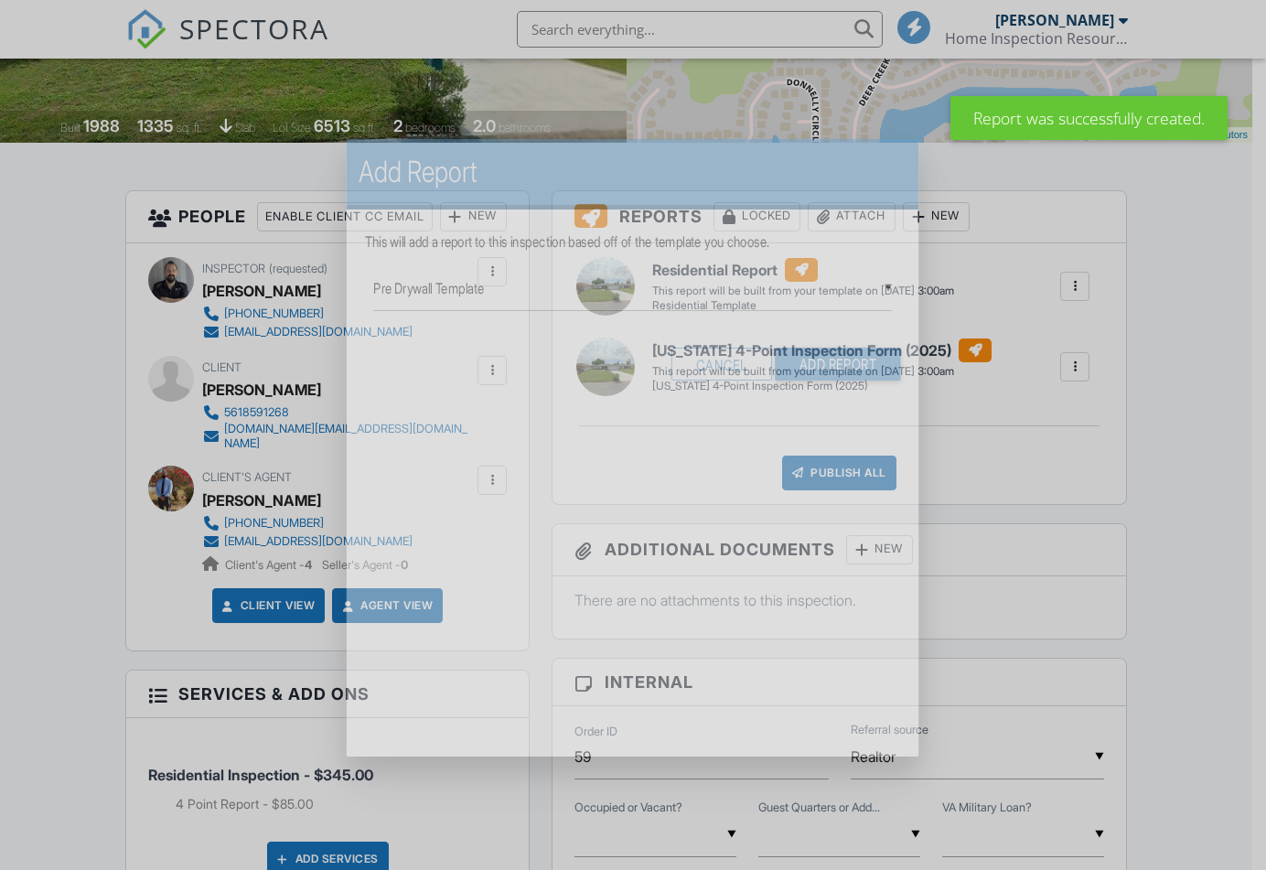
scroll to position [0, 0]
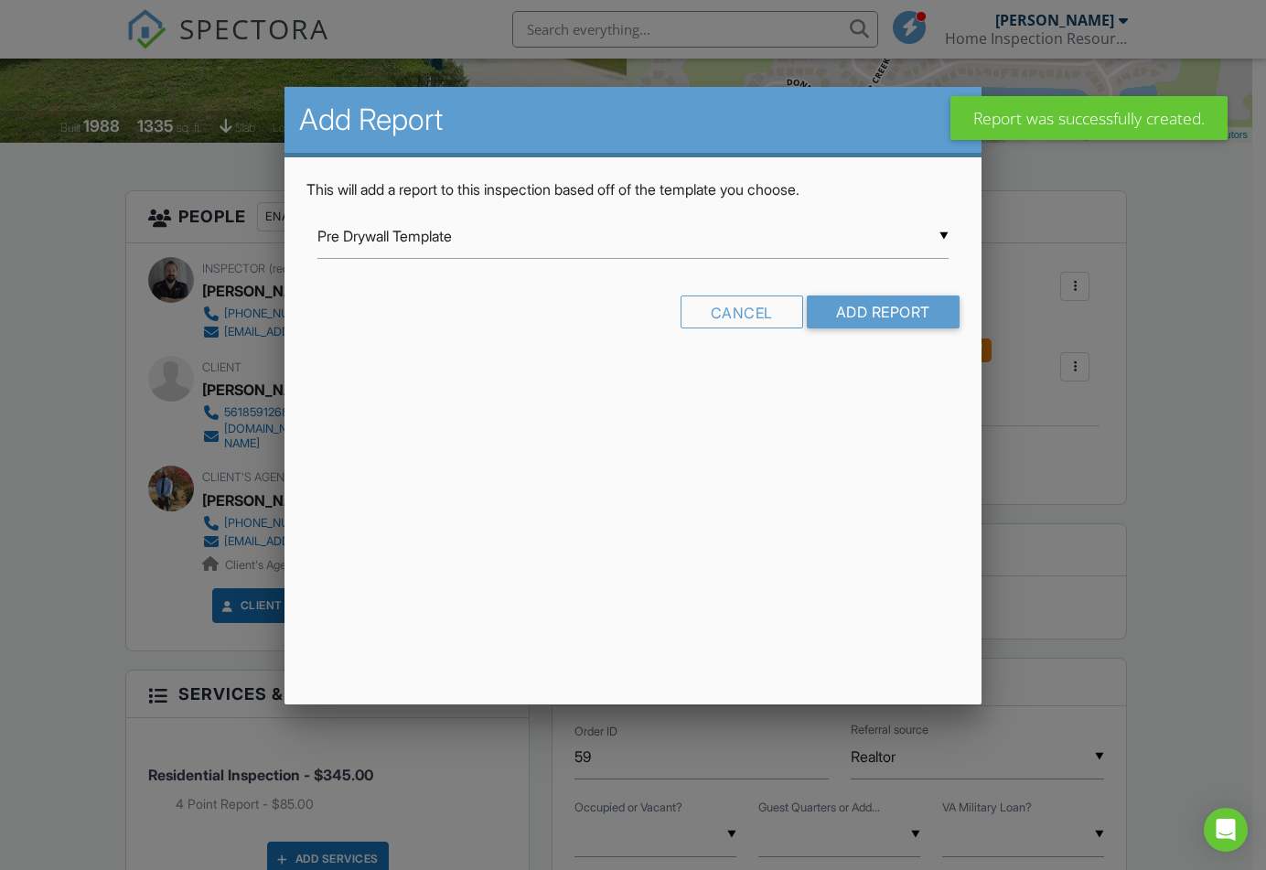
click at [527, 227] on div "▼ Pre Drywall Template Pre Drywall Template Residential Template Mold Inspectio…" at bounding box center [632, 236] width 630 height 45
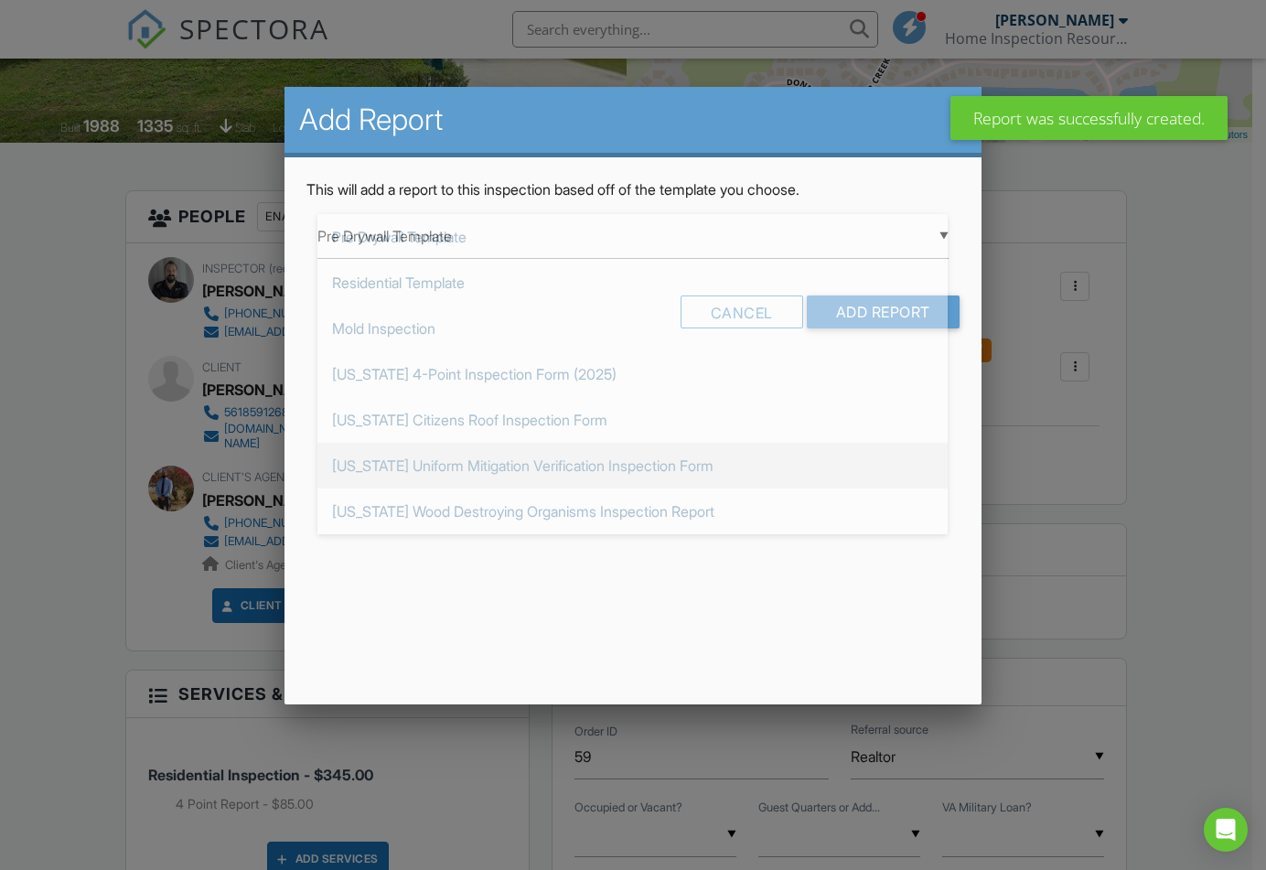
click at [466, 463] on span "[US_STATE] Uniform Mitigation Verification Inspection Form" at bounding box center [632, 466] width 630 height 46
type input "[US_STATE] Uniform Mitigation Verification Inspection Form"
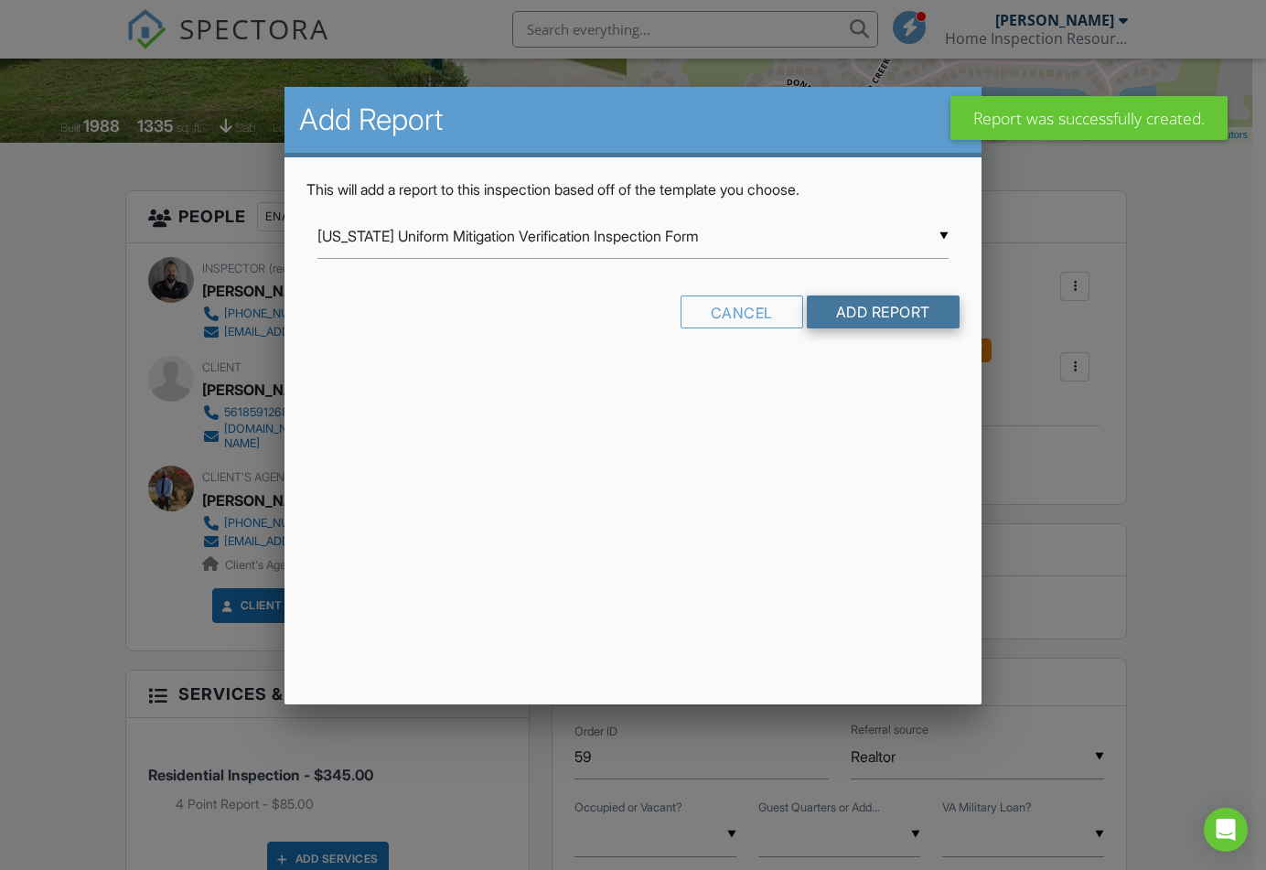
click at [846, 302] on input "Add Report" at bounding box center [883, 311] width 153 height 33
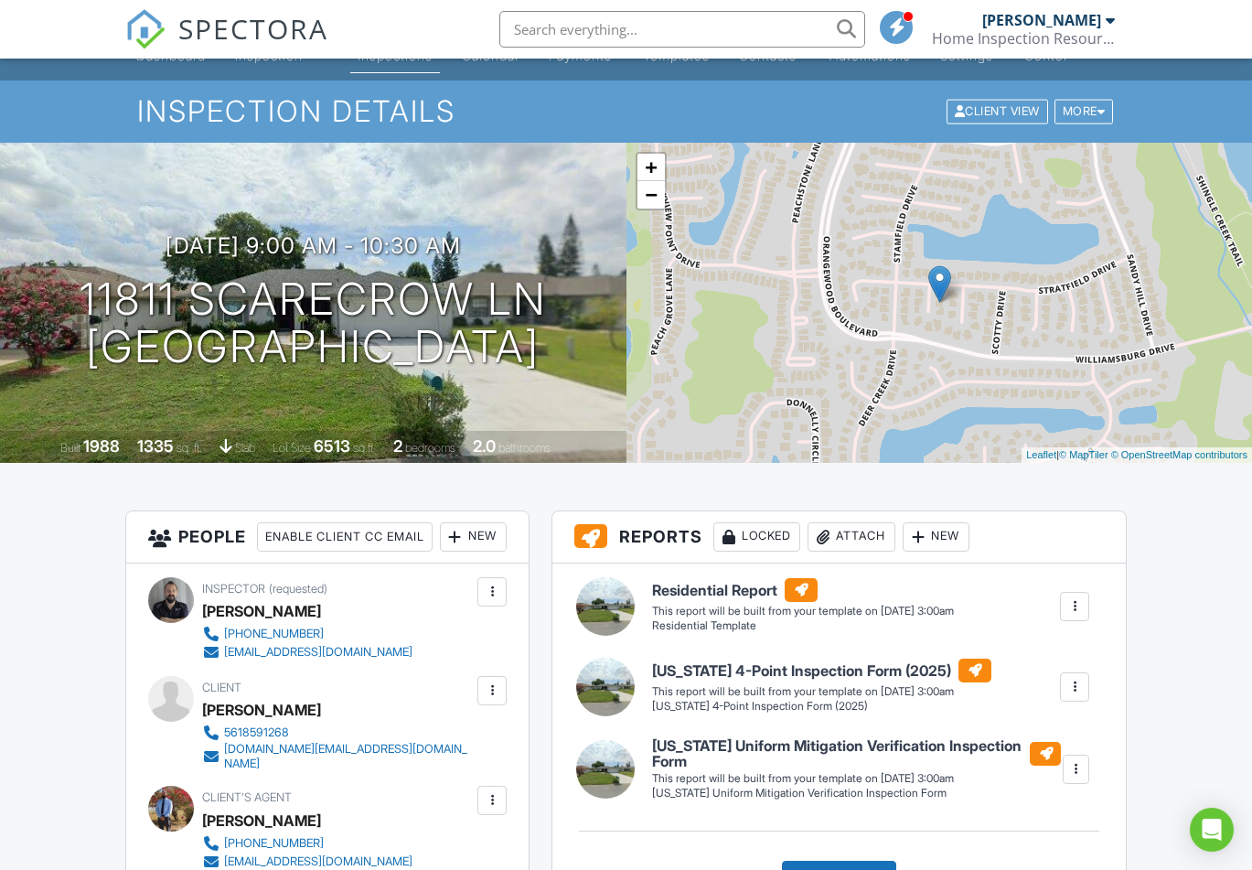
scroll to position [46, 0]
